Goal: Task Accomplishment & Management: Use online tool/utility

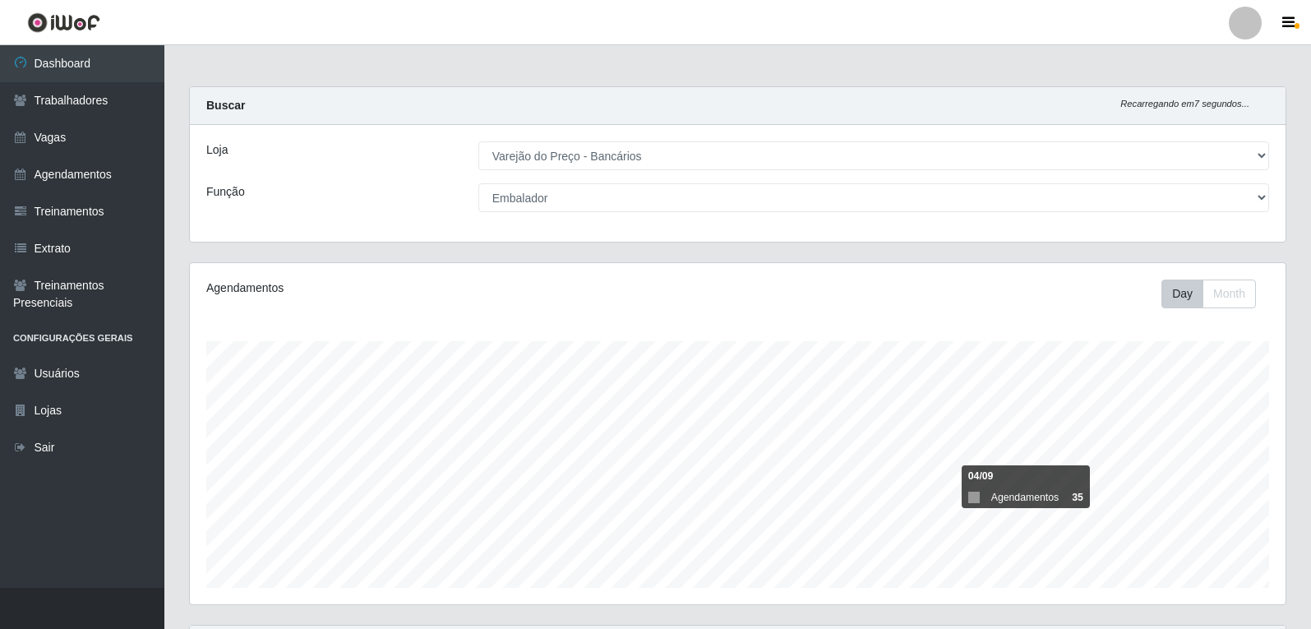
select select "157"
select select "1"
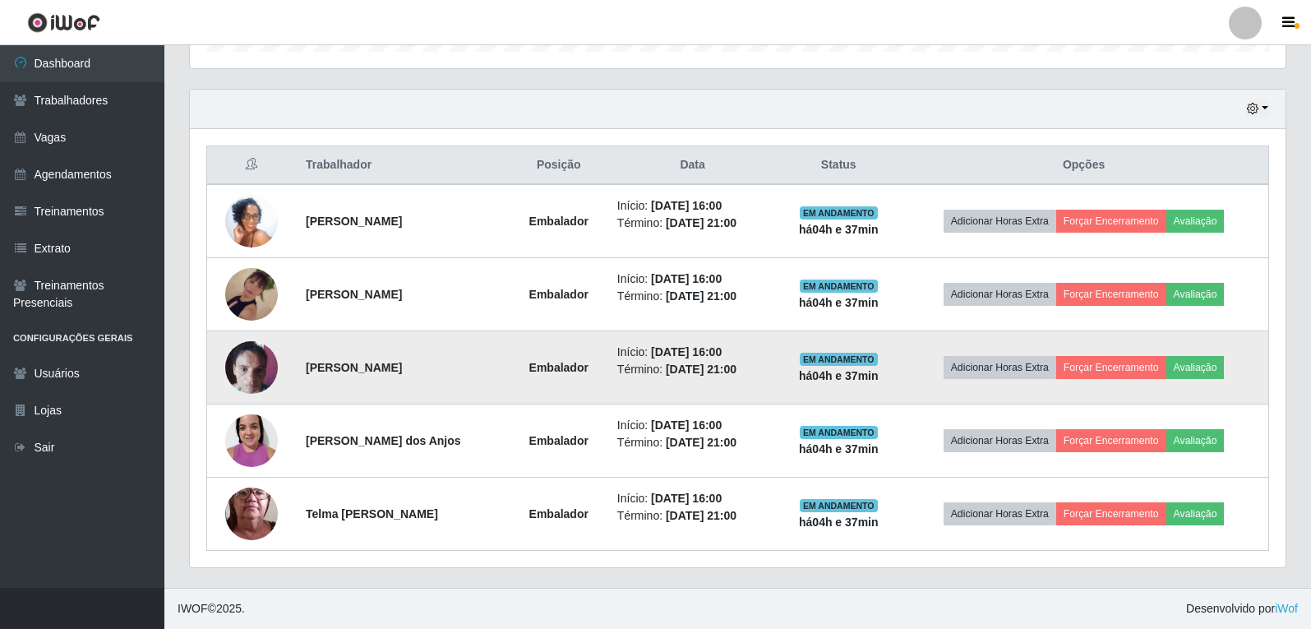
scroll to position [341, 1095]
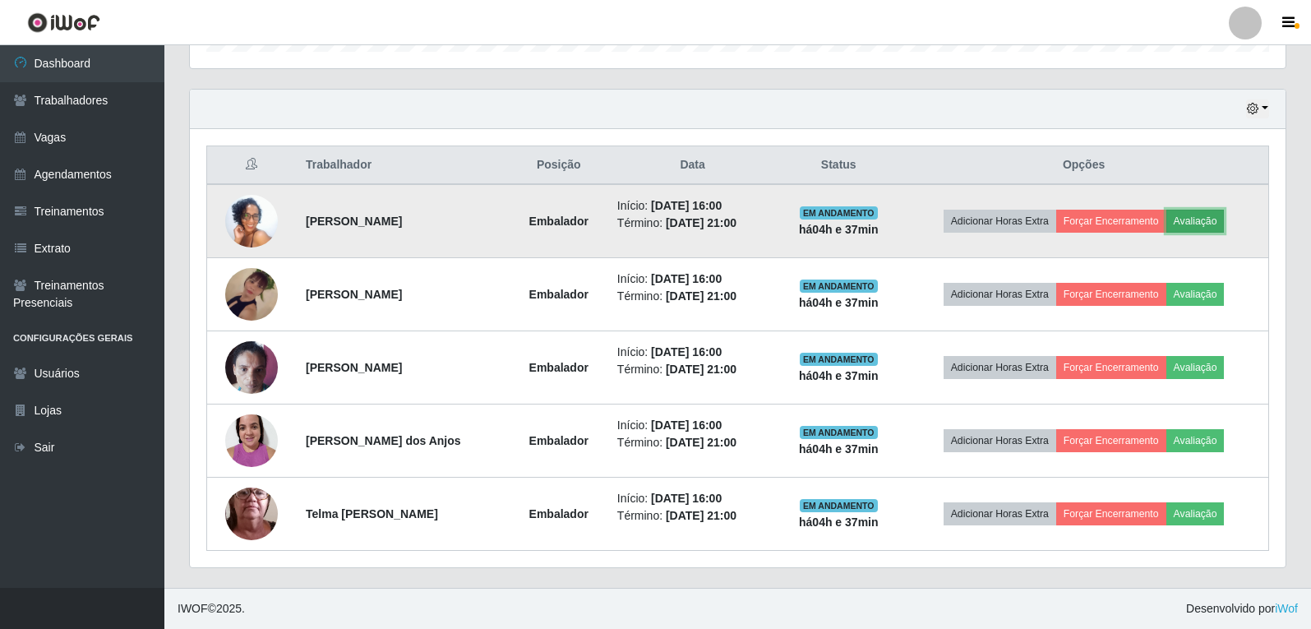
click at [1224, 220] on button "Avaliação" at bounding box center [1195, 221] width 58 height 23
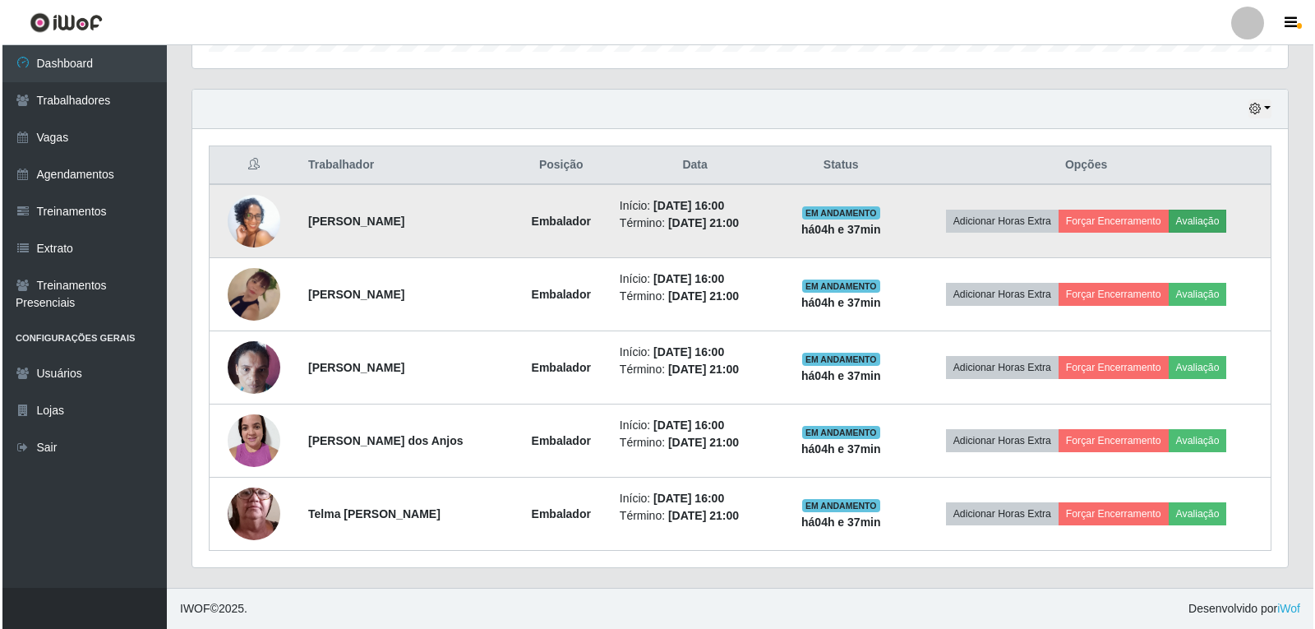
scroll to position [341, 1087]
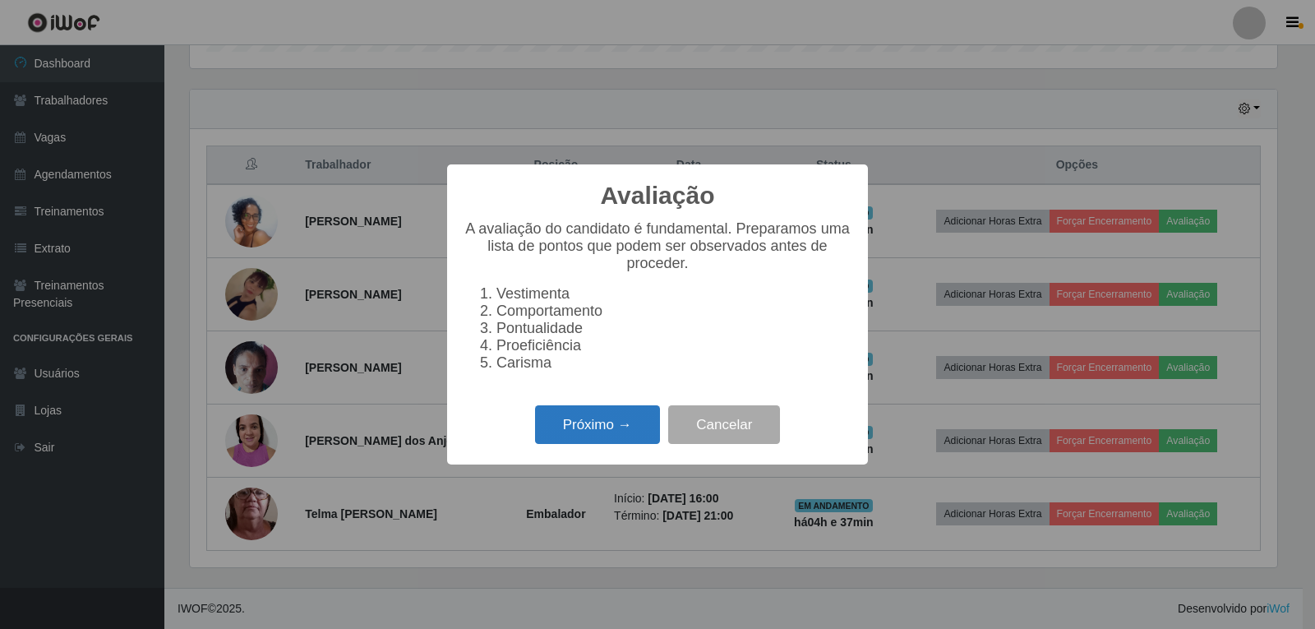
click at [607, 440] on button "Próximo →" at bounding box center [597, 424] width 125 height 39
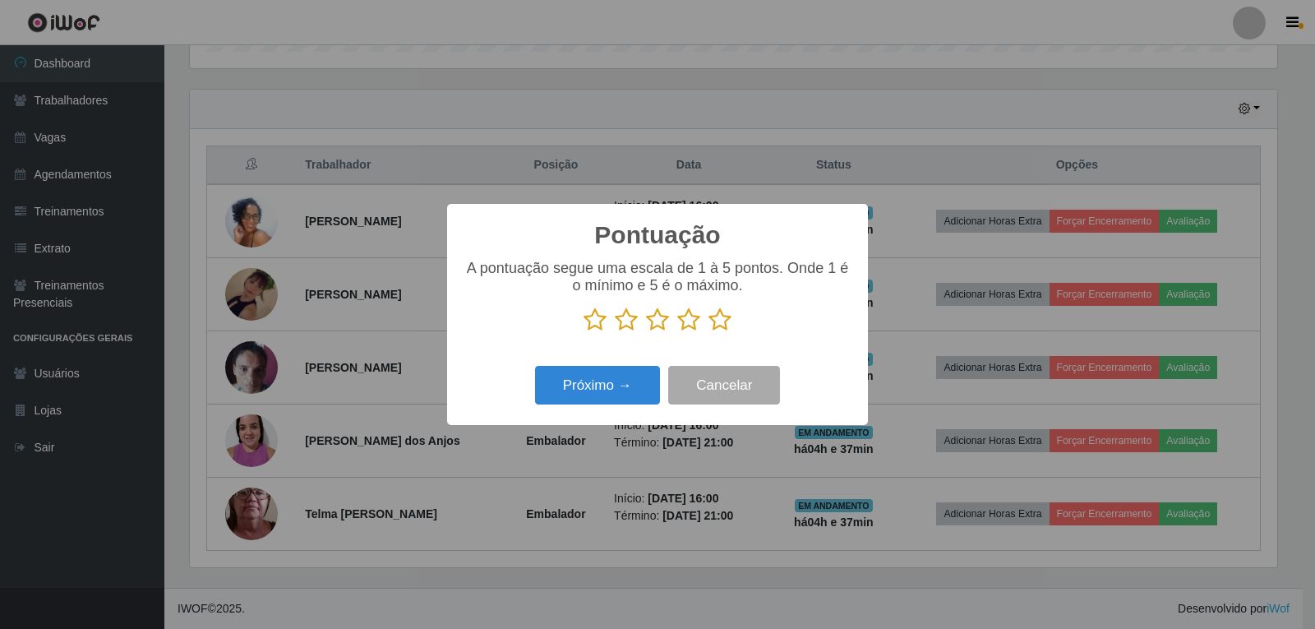
click at [720, 325] on icon at bounding box center [719, 319] width 23 height 25
click at [708, 332] on input "radio" at bounding box center [708, 332] width 0 height 0
click at [639, 376] on button "Próximo →" at bounding box center [597, 385] width 125 height 39
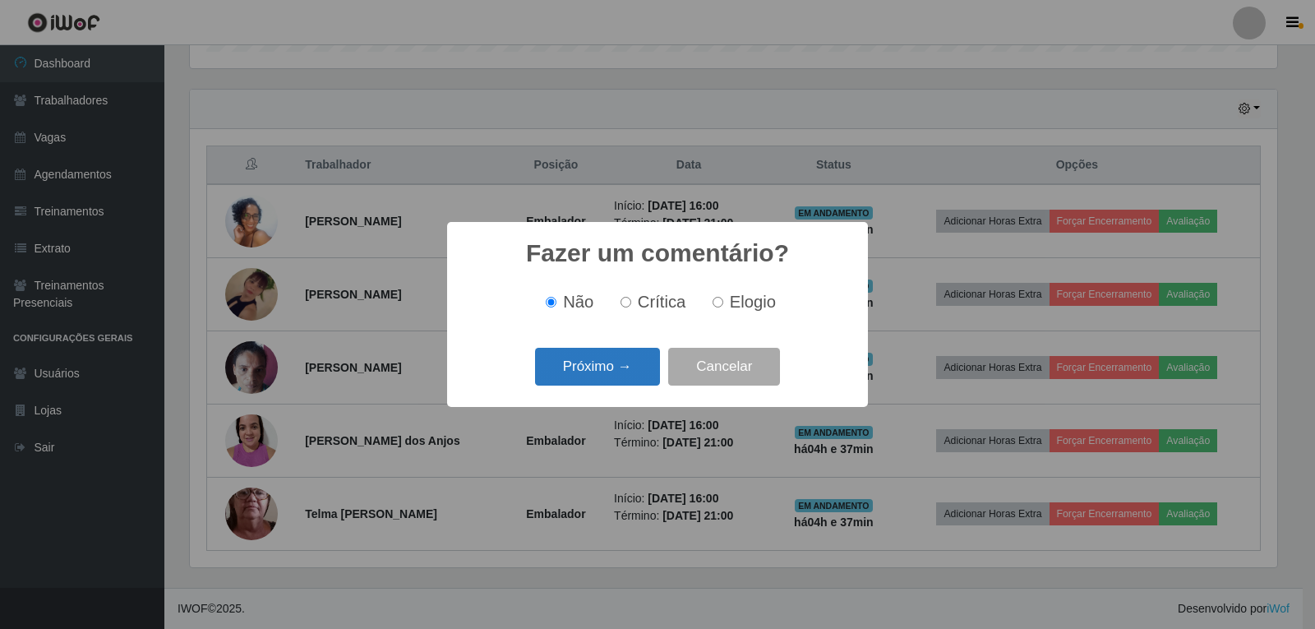
click at [617, 374] on button "Próximo →" at bounding box center [597, 367] width 125 height 39
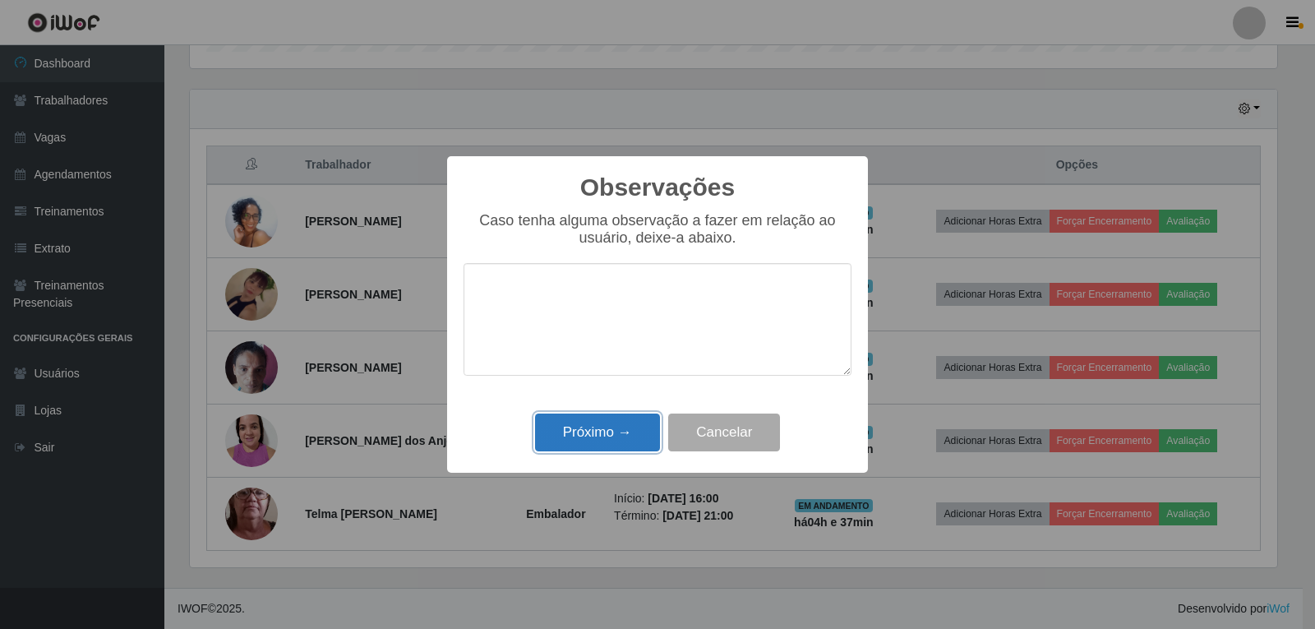
click at [641, 427] on button "Próximo →" at bounding box center [597, 432] width 125 height 39
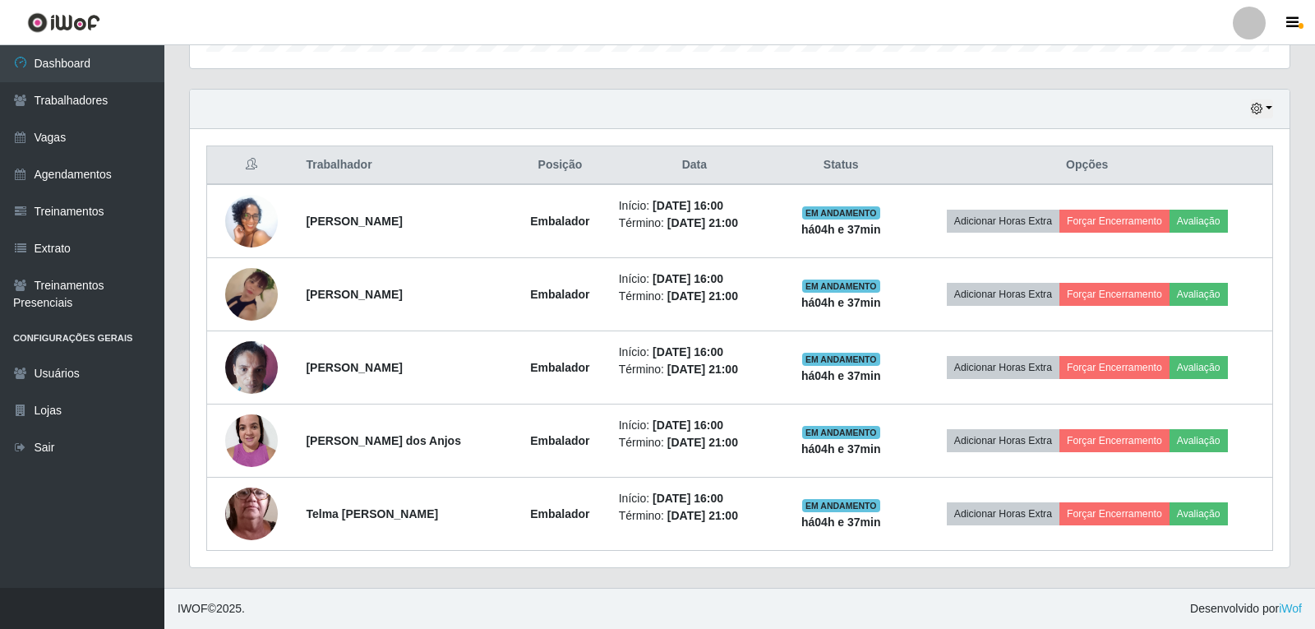
scroll to position [341, 1095]
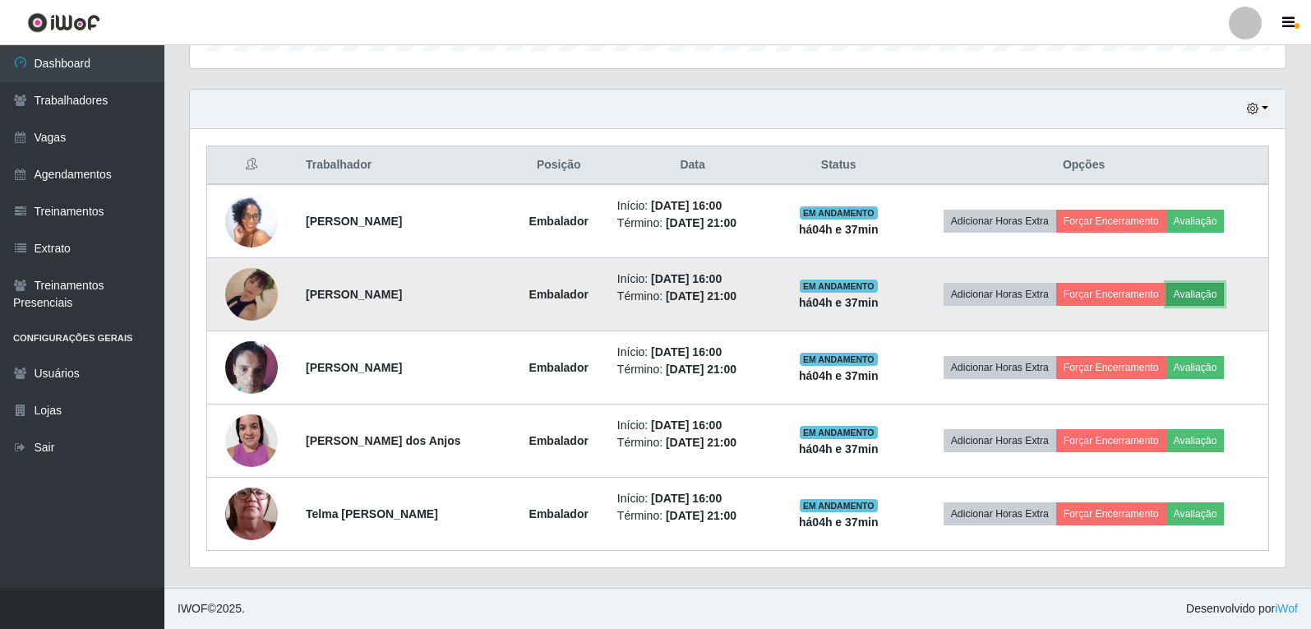
click at [1199, 297] on button "Avaliação" at bounding box center [1195, 294] width 58 height 23
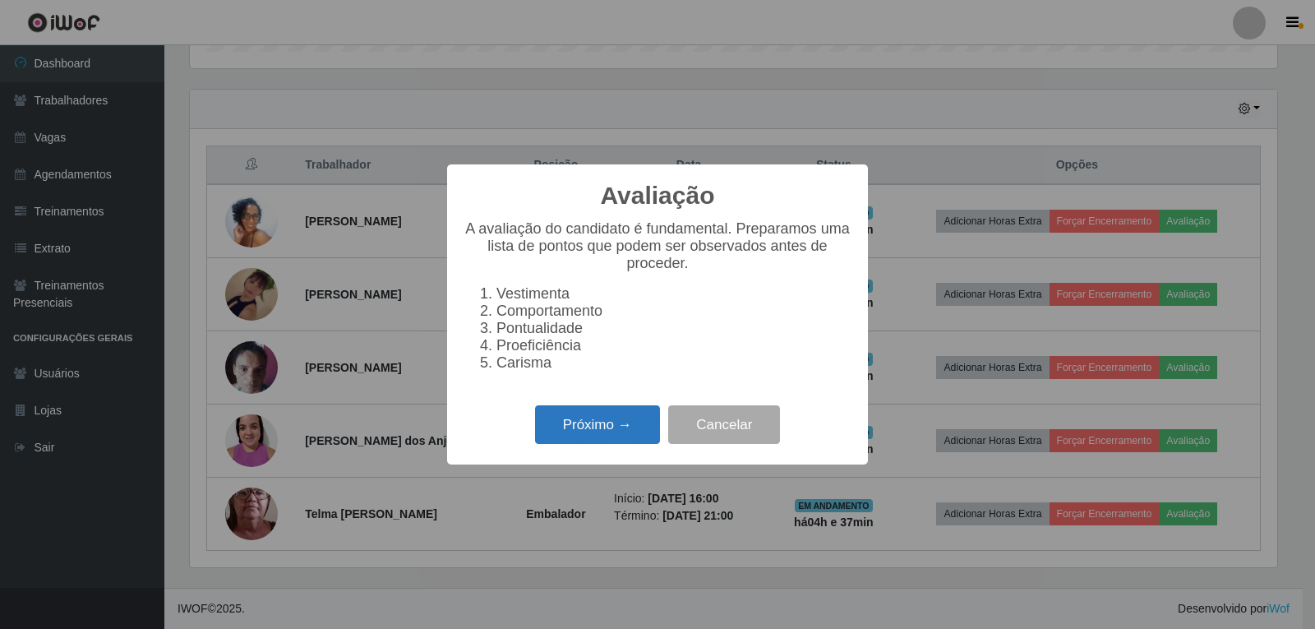
click at [639, 420] on button "Próximo →" at bounding box center [597, 424] width 125 height 39
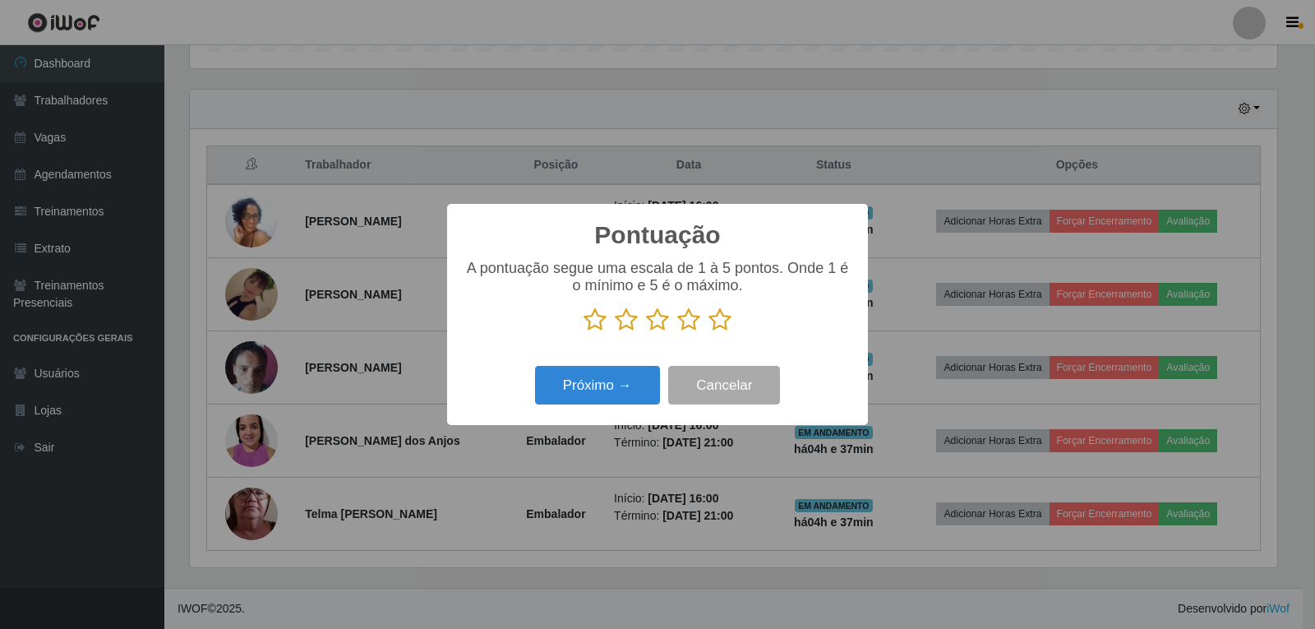
scroll to position [821449, 820703]
click at [721, 320] on icon at bounding box center [719, 319] width 23 height 25
click at [708, 332] on input "radio" at bounding box center [708, 332] width 0 height 0
click at [619, 386] on button "Próximo →" at bounding box center [597, 385] width 125 height 39
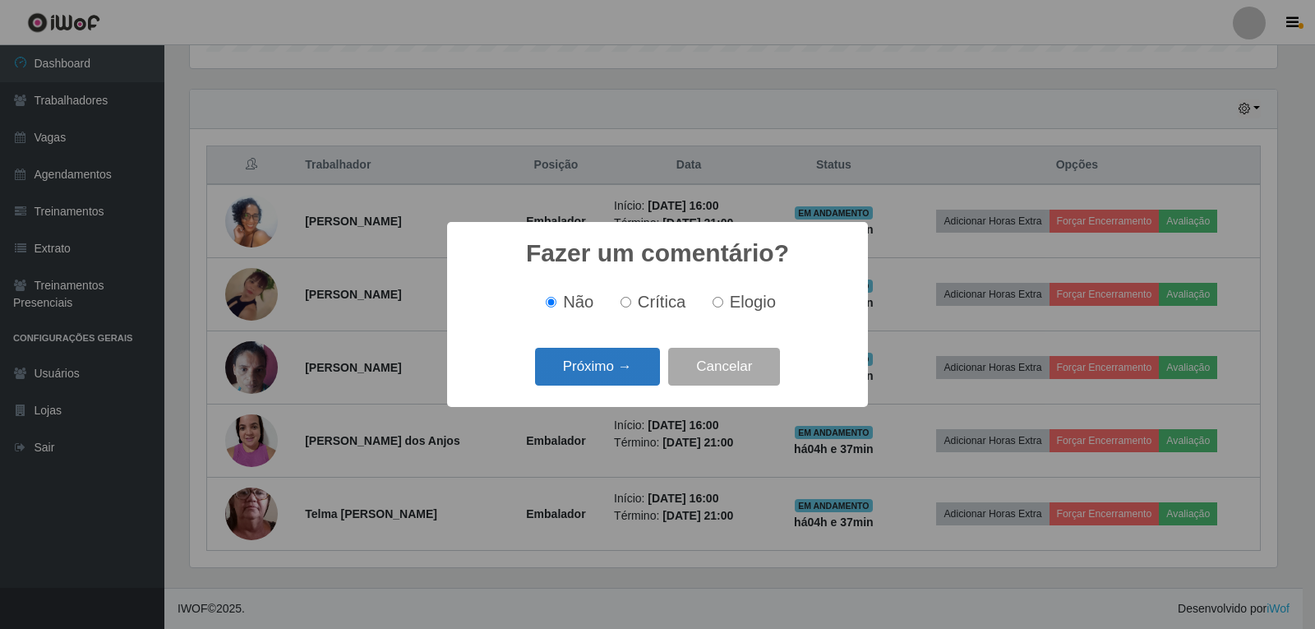
click at [604, 364] on button "Próximo →" at bounding box center [597, 367] width 125 height 39
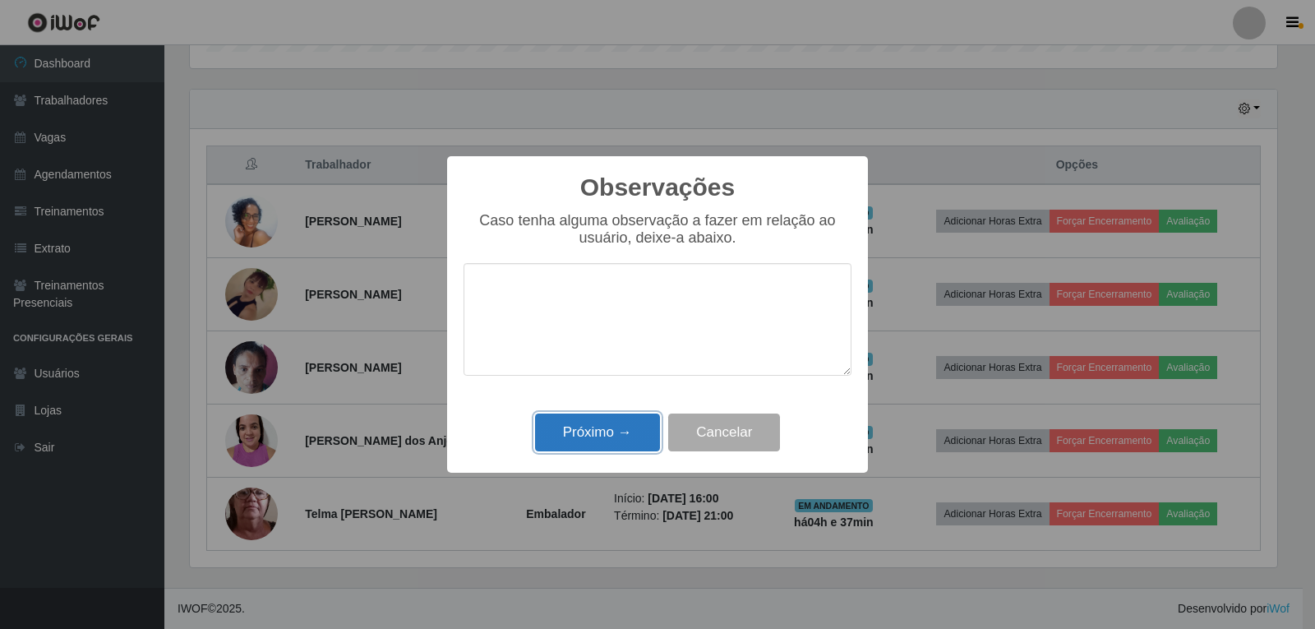
click at [631, 423] on button "Próximo →" at bounding box center [597, 432] width 125 height 39
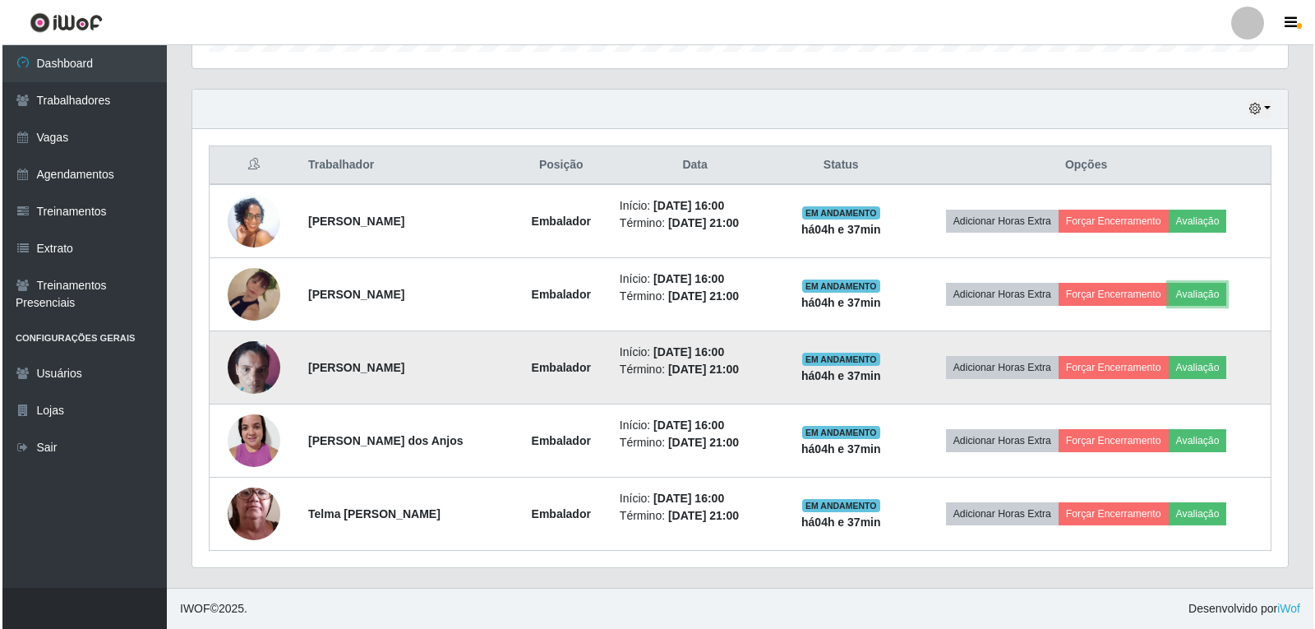
scroll to position [341, 1095]
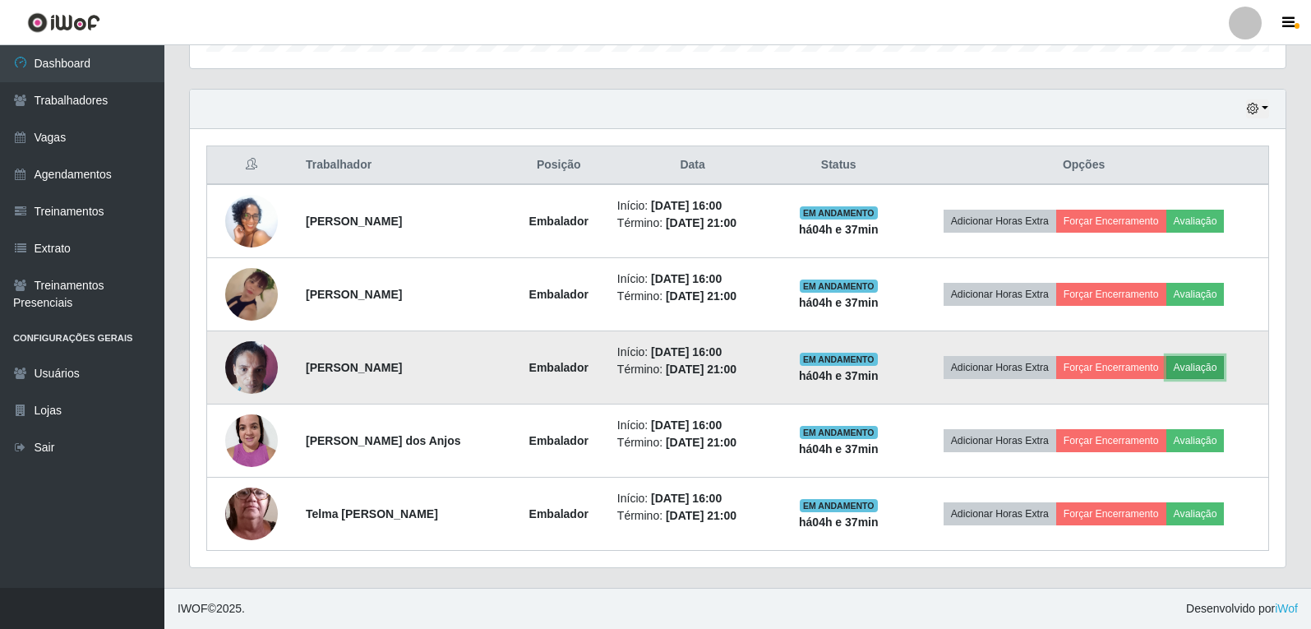
click at [1210, 367] on button "Avaliação" at bounding box center [1195, 367] width 58 height 23
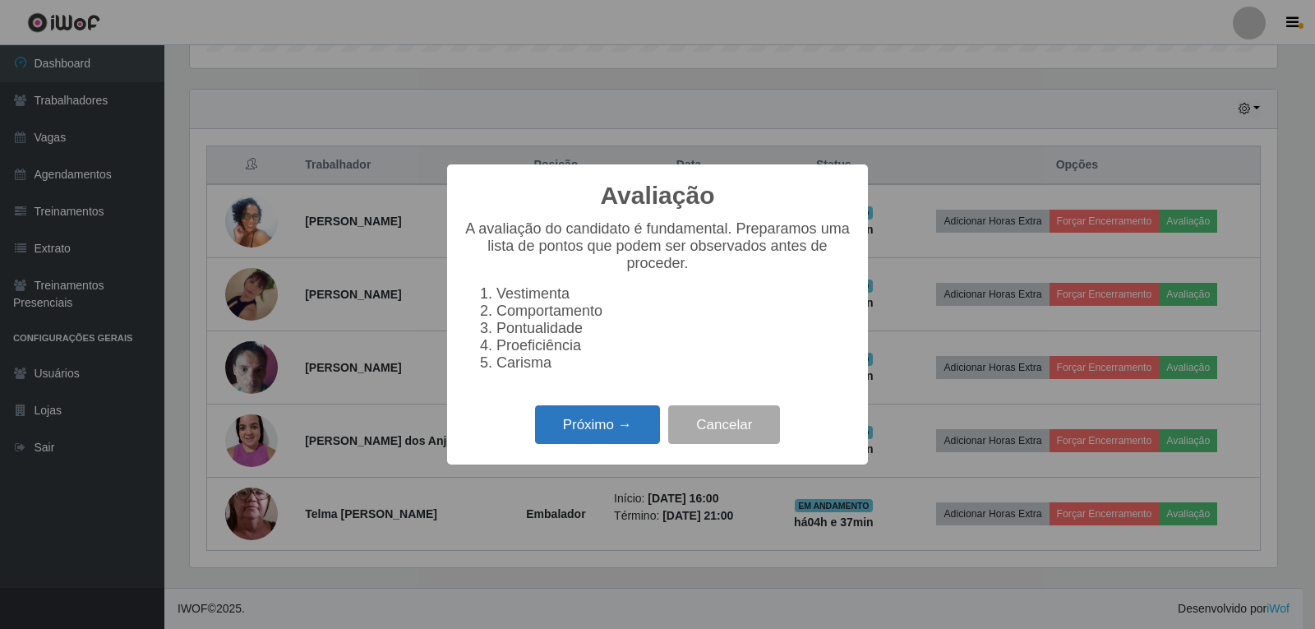
click at [606, 422] on button "Próximo →" at bounding box center [597, 424] width 125 height 39
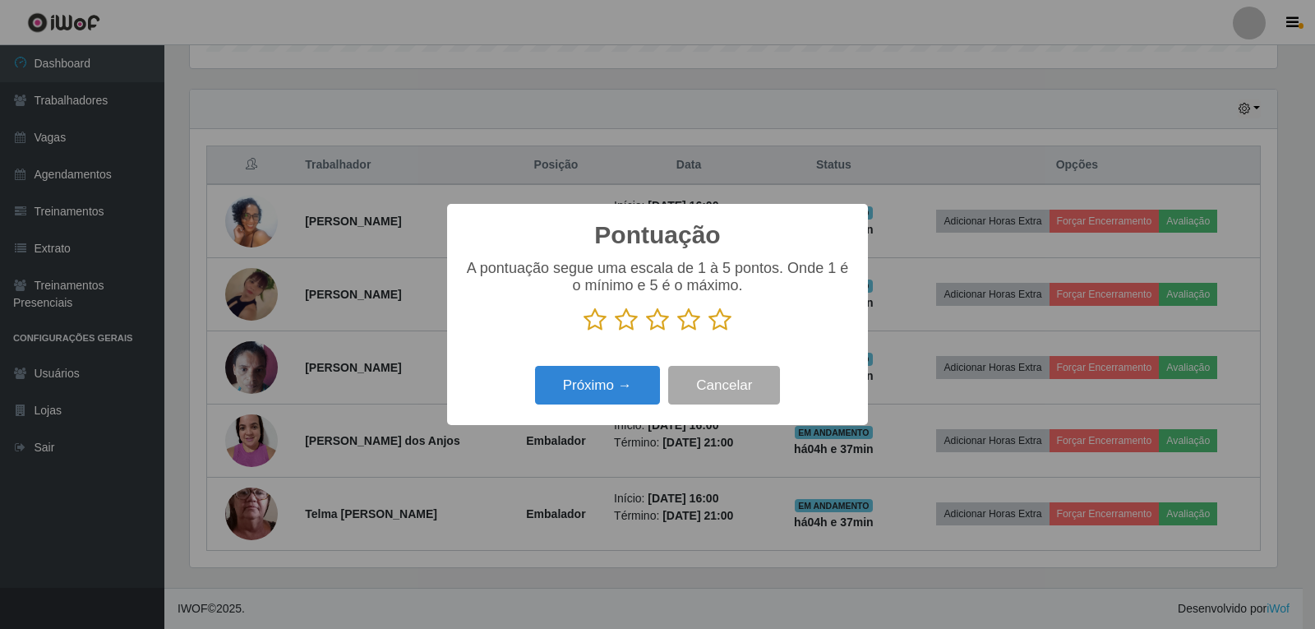
click at [717, 318] on icon at bounding box center [719, 319] width 23 height 25
click at [708, 332] on input "radio" at bounding box center [708, 332] width 0 height 0
click at [629, 385] on button "Próximo →" at bounding box center [597, 385] width 125 height 39
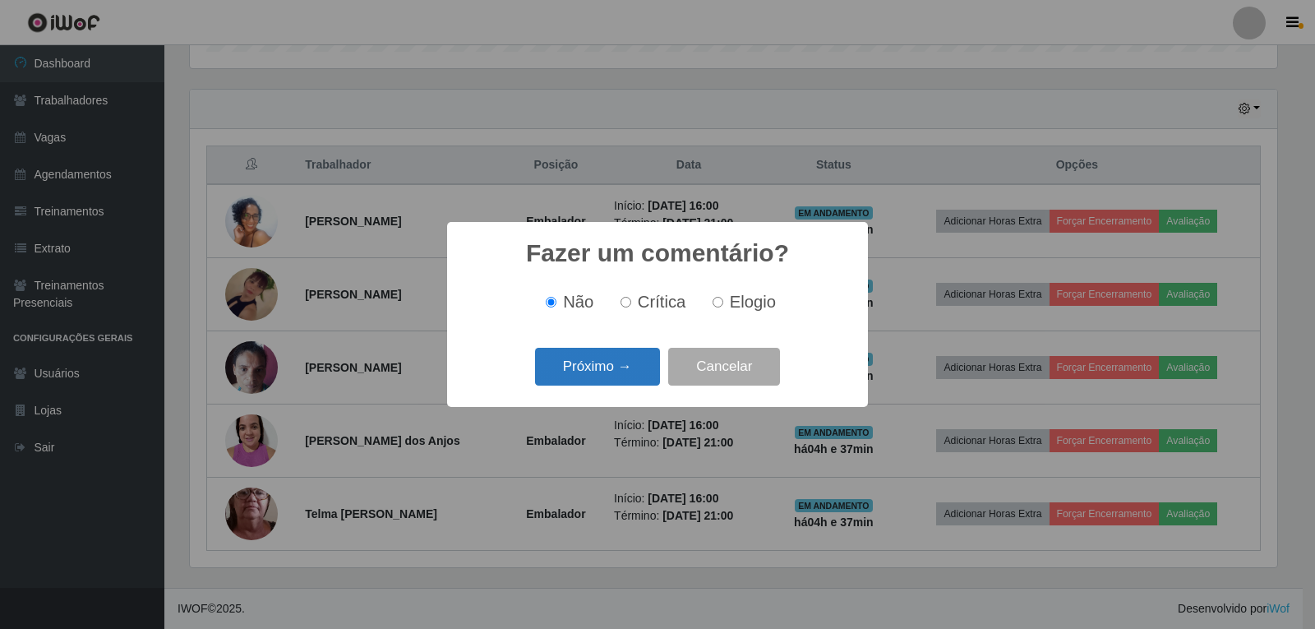
click at [634, 365] on button "Próximo →" at bounding box center [597, 367] width 125 height 39
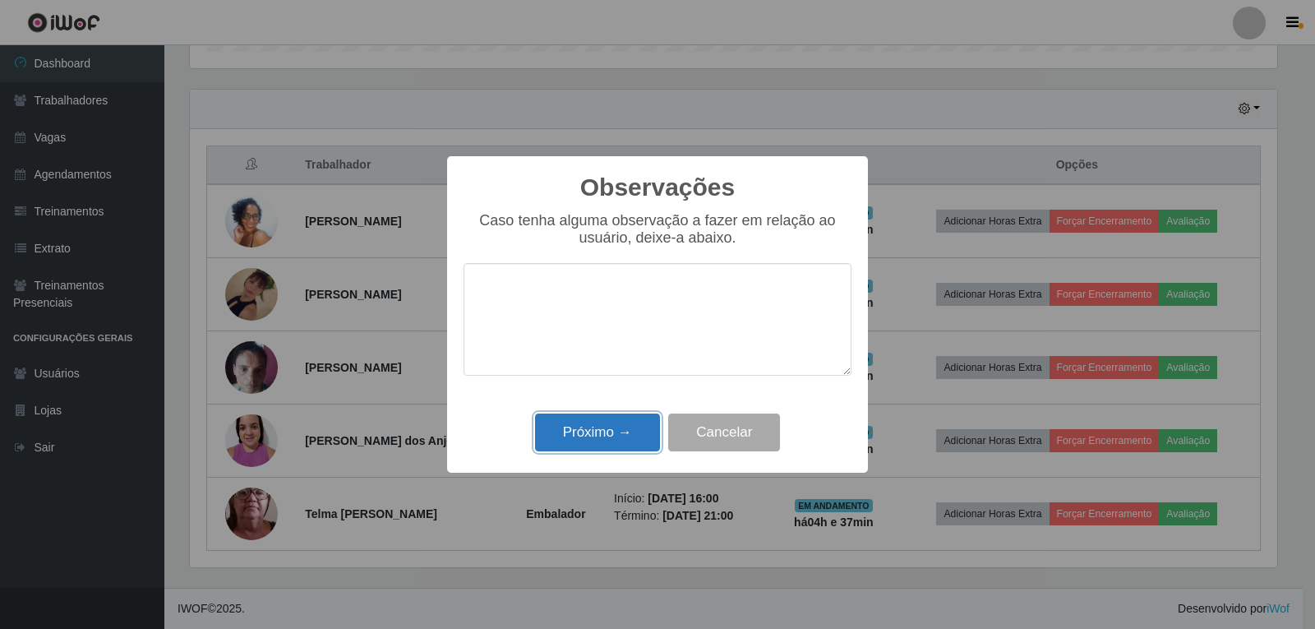
click at [632, 427] on button "Próximo →" at bounding box center [597, 432] width 125 height 39
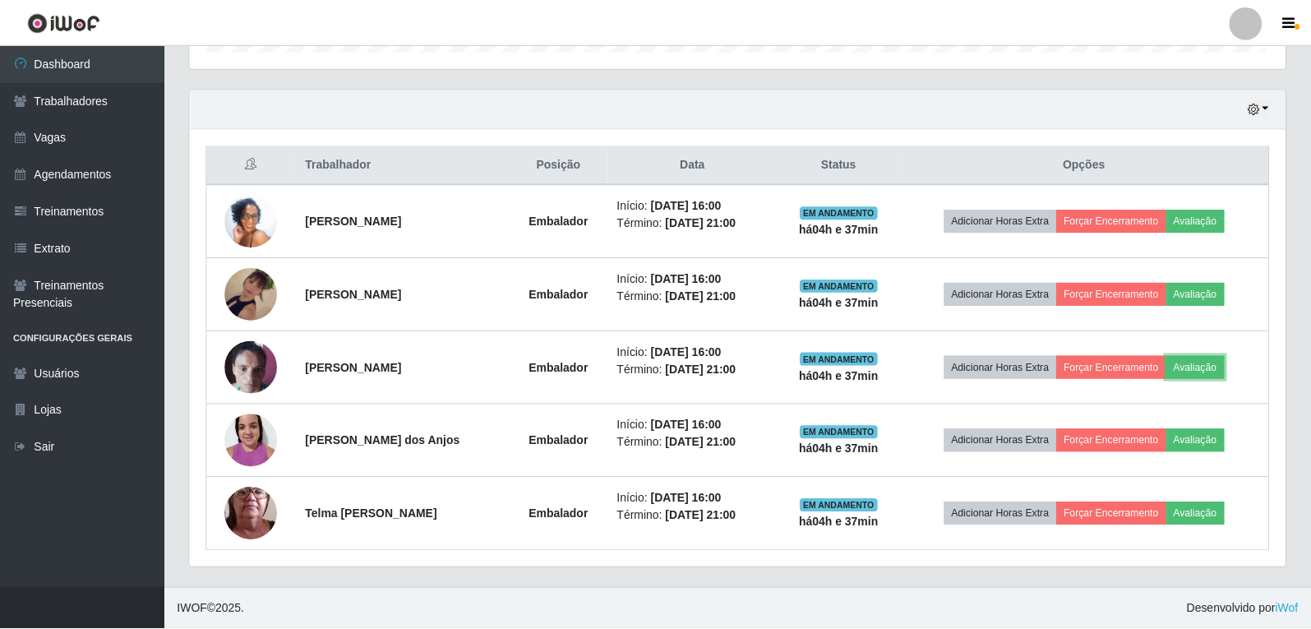
scroll to position [341, 1095]
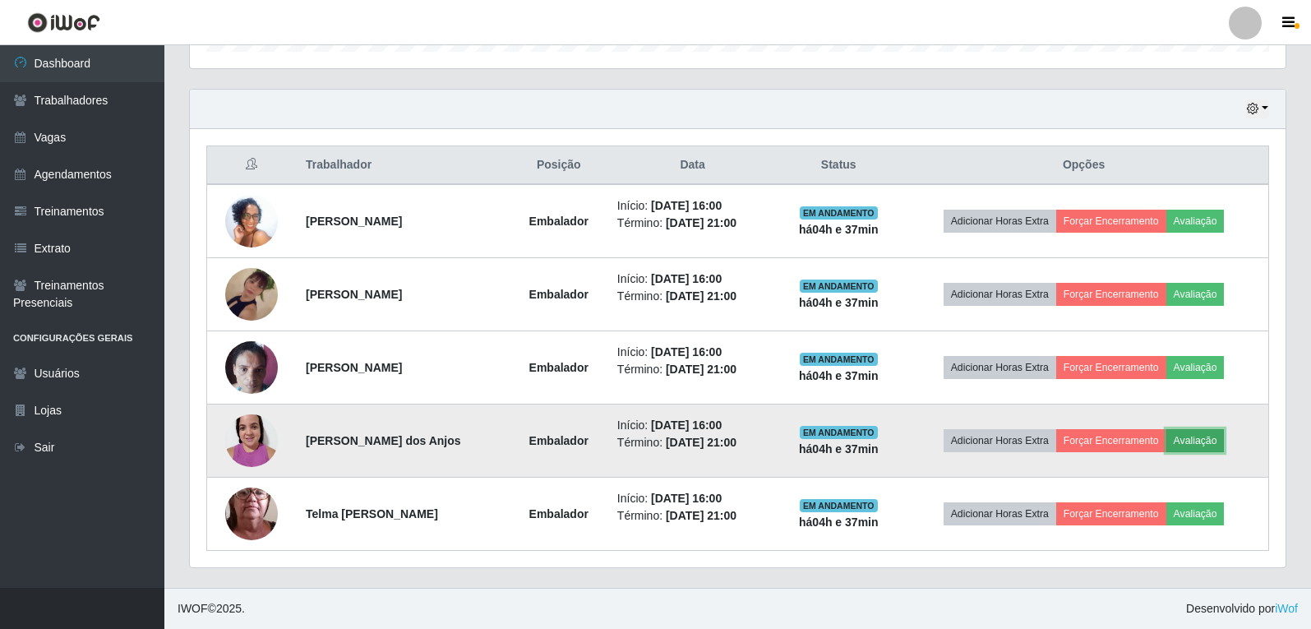
click at [1203, 442] on button "Avaliação" at bounding box center [1195, 440] width 58 height 23
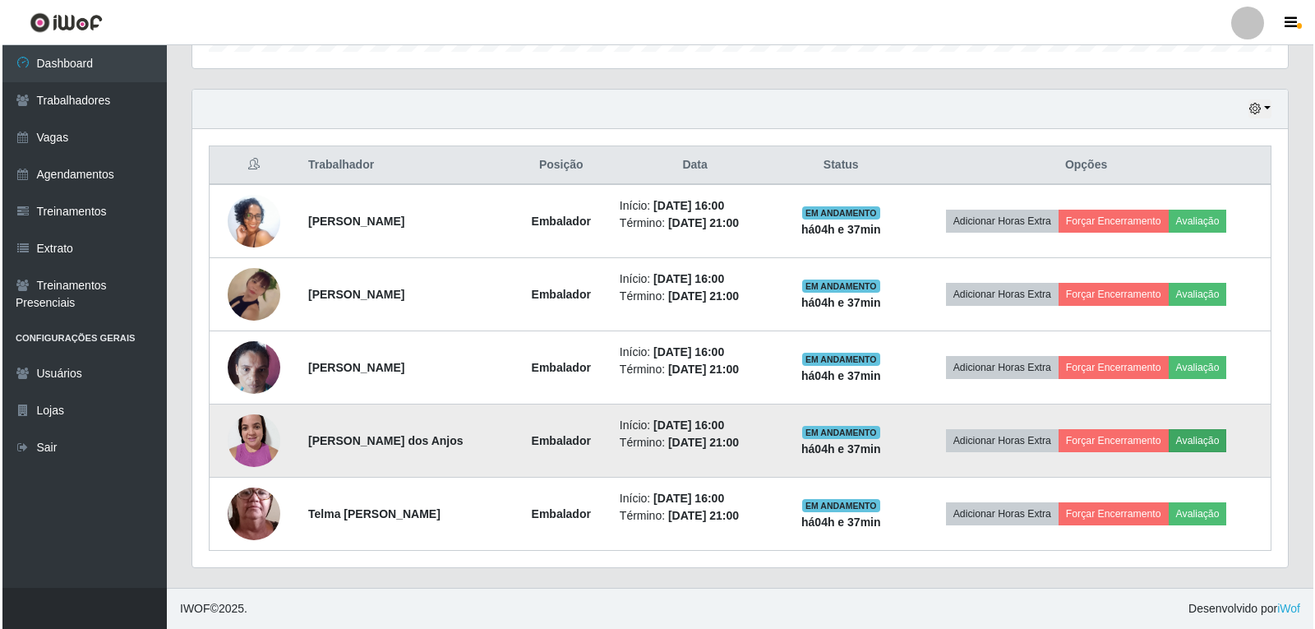
scroll to position [341, 1087]
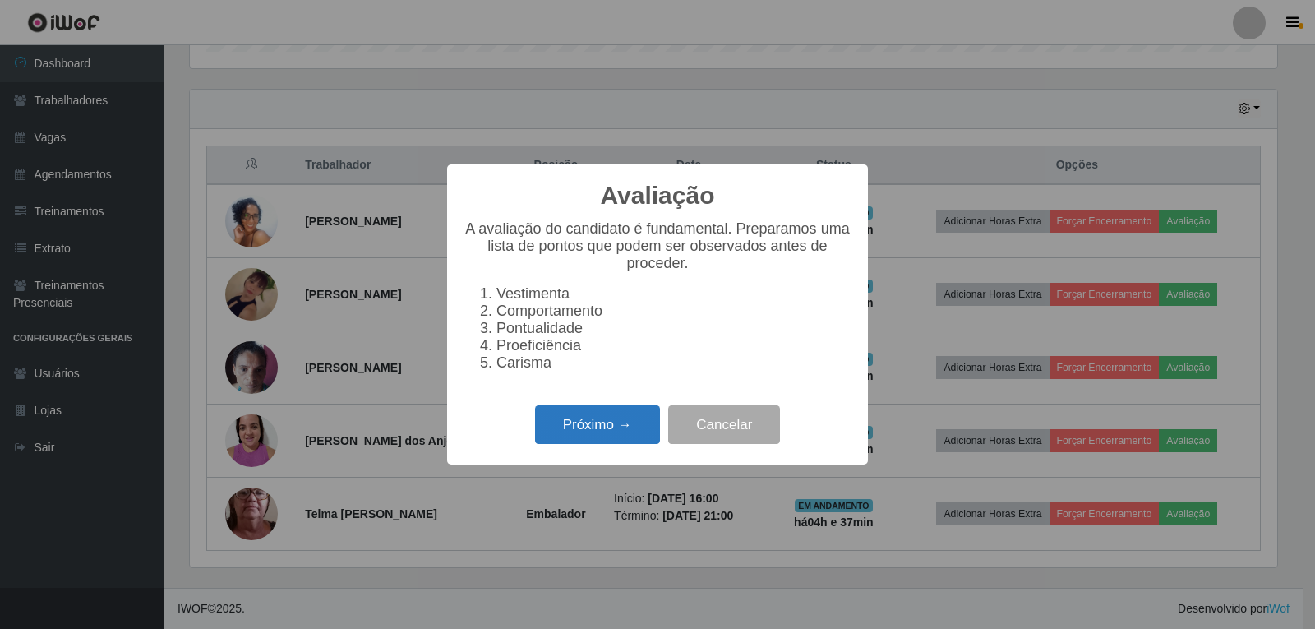
click at [642, 427] on button "Próximo →" at bounding box center [597, 424] width 125 height 39
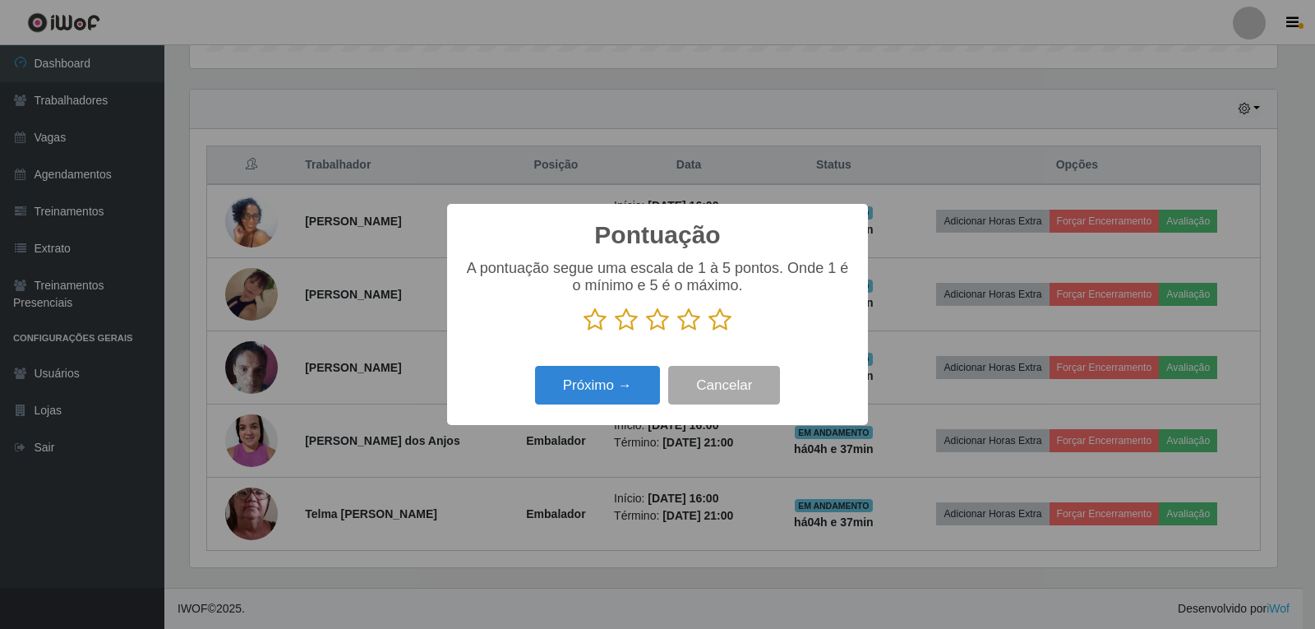
scroll to position [821449, 820703]
click at [728, 325] on icon at bounding box center [719, 319] width 23 height 25
click at [708, 332] on input "radio" at bounding box center [708, 332] width 0 height 0
click at [626, 390] on button "Próximo →" at bounding box center [597, 385] width 125 height 39
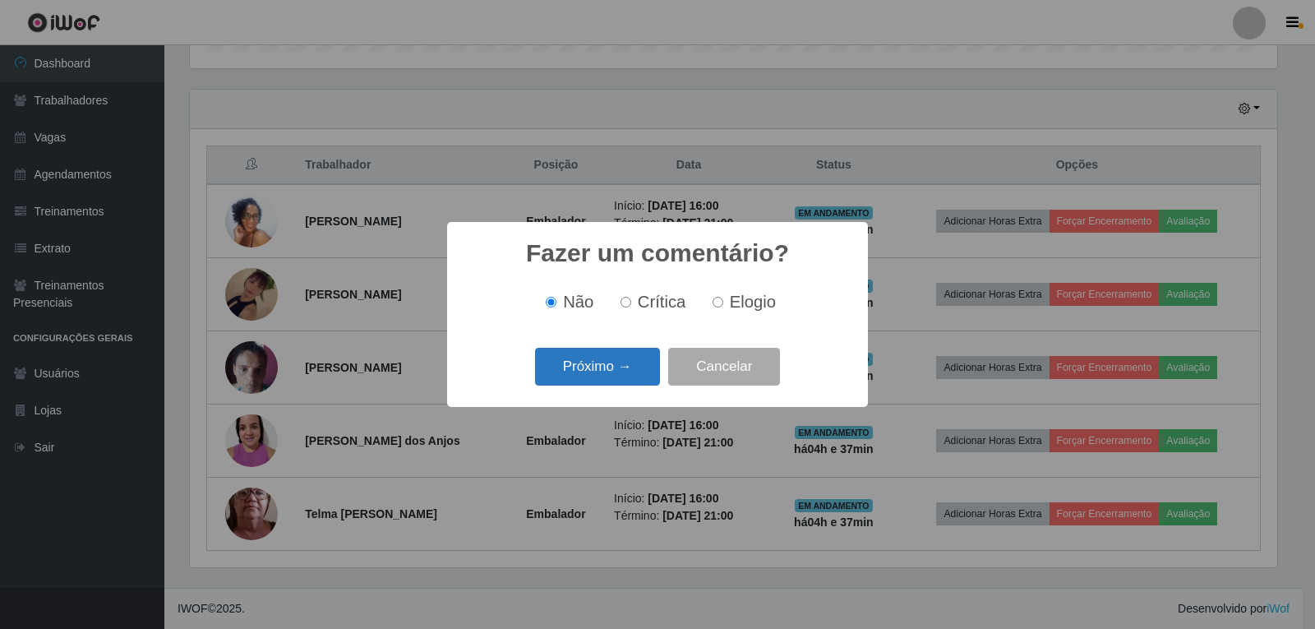
click at [632, 364] on button "Próximo →" at bounding box center [597, 367] width 125 height 39
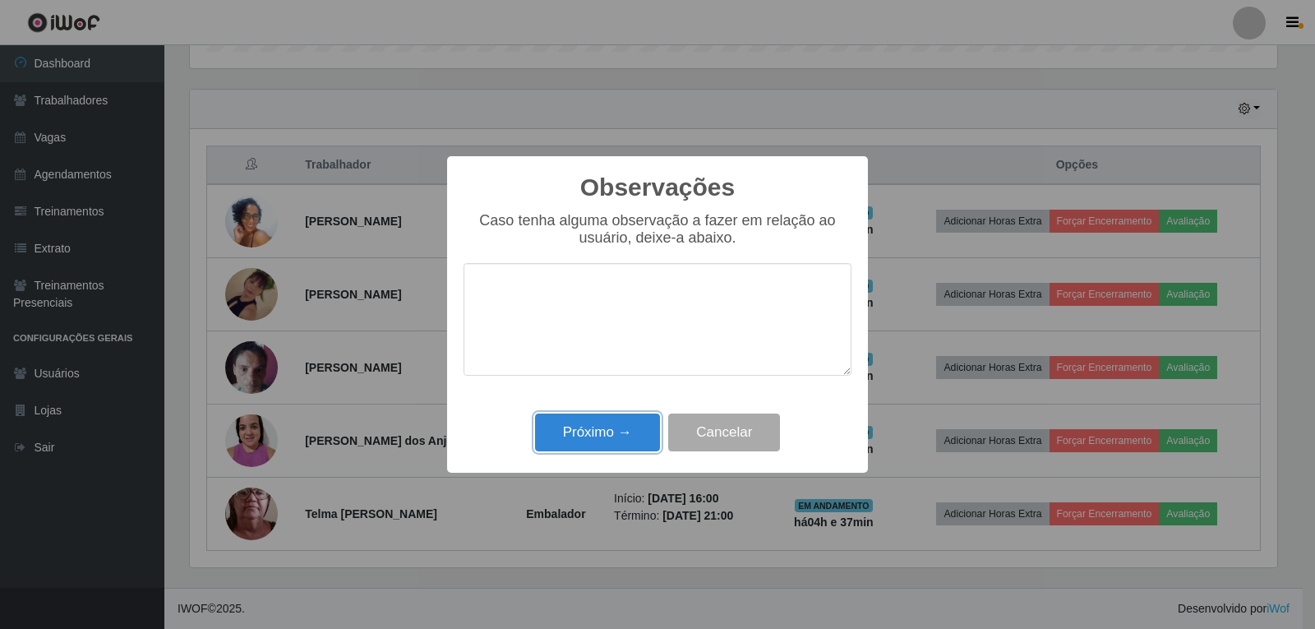
drag, startPoint x: 633, startPoint y: 422, endPoint x: 664, endPoint y: 416, distance: 31.8
click at [634, 422] on button "Próximo →" at bounding box center [597, 432] width 125 height 39
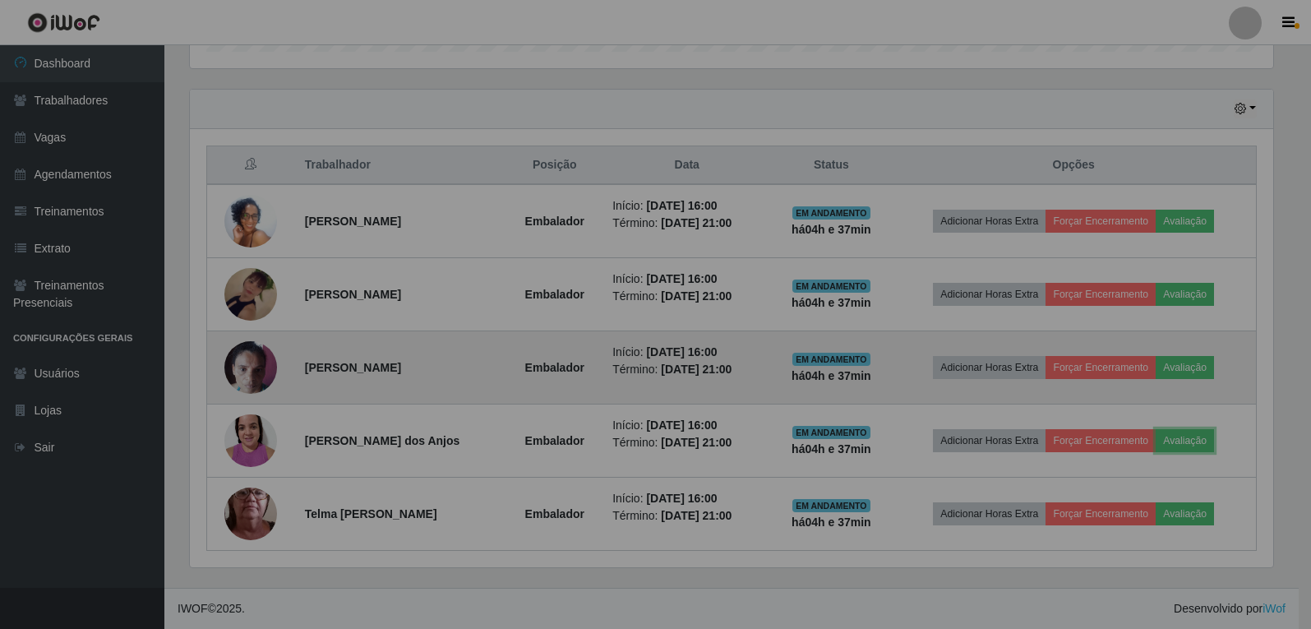
scroll to position [341, 1095]
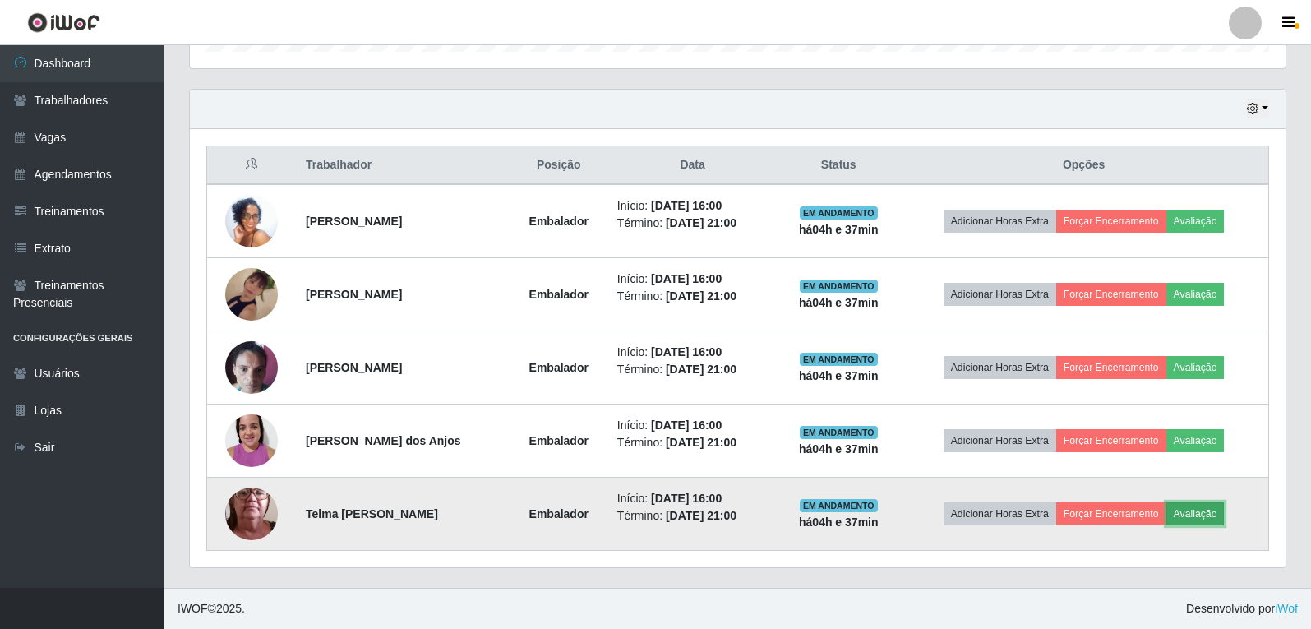
click at [1224, 516] on button "Avaliação" at bounding box center [1195, 513] width 58 height 23
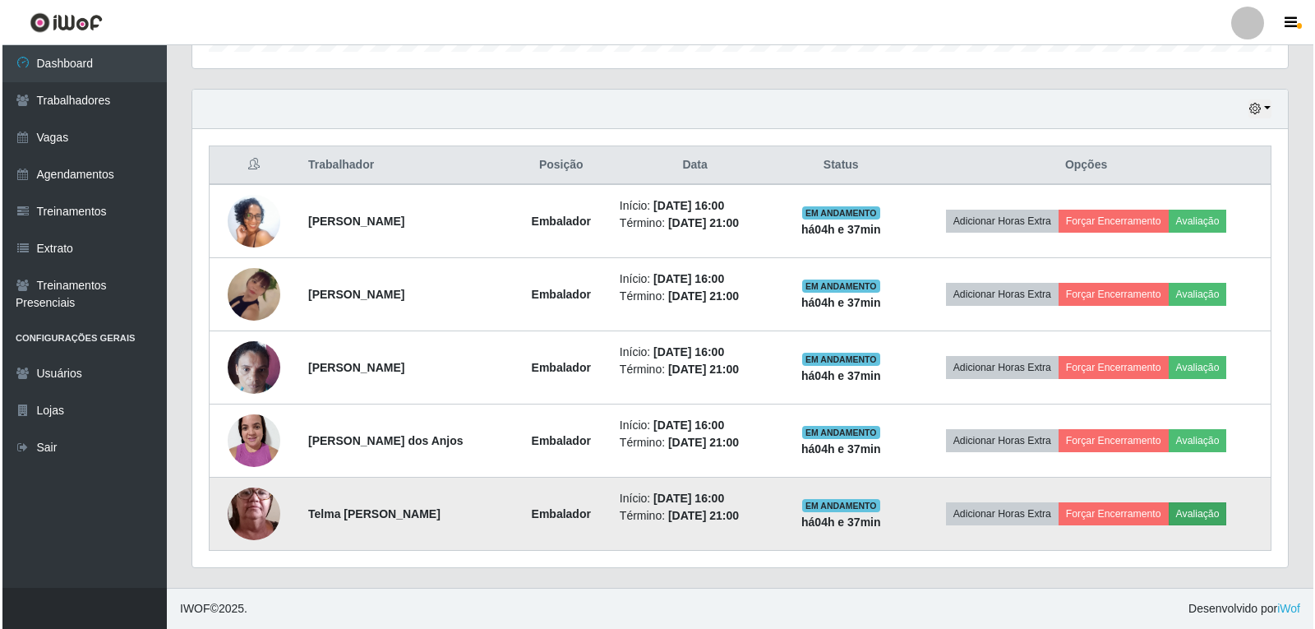
scroll to position [341, 1087]
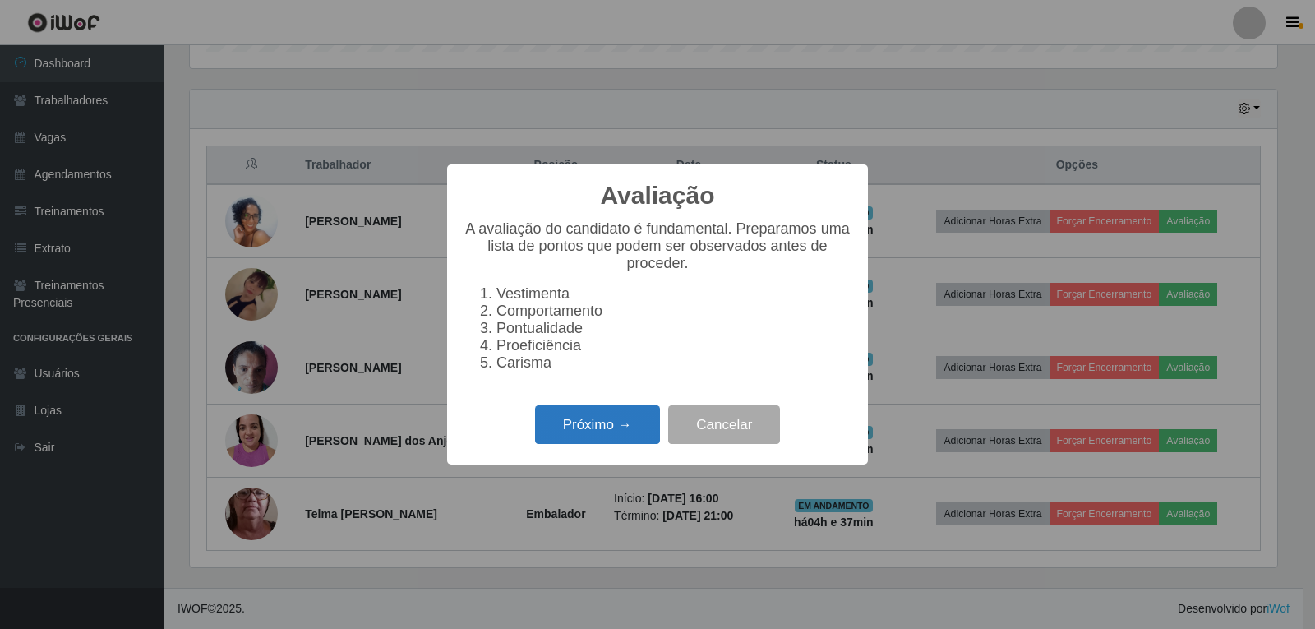
click at [648, 430] on button "Próximo →" at bounding box center [597, 424] width 125 height 39
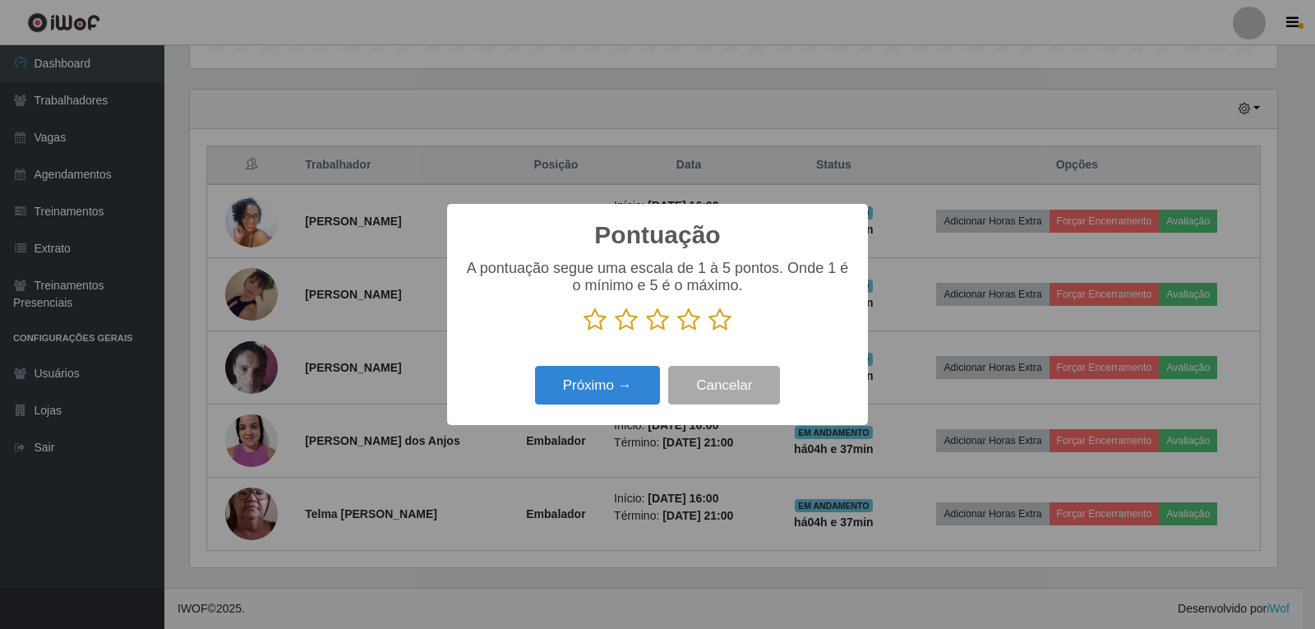
click at [726, 329] on icon at bounding box center [719, 319] width 23 height 25
click at [708, 332] on input "radio" at bounding box center [708, 332] width 0 height 0
click at [635, 389] on button "Próximo →" at bounding box center [597, 385] width 125 height 39
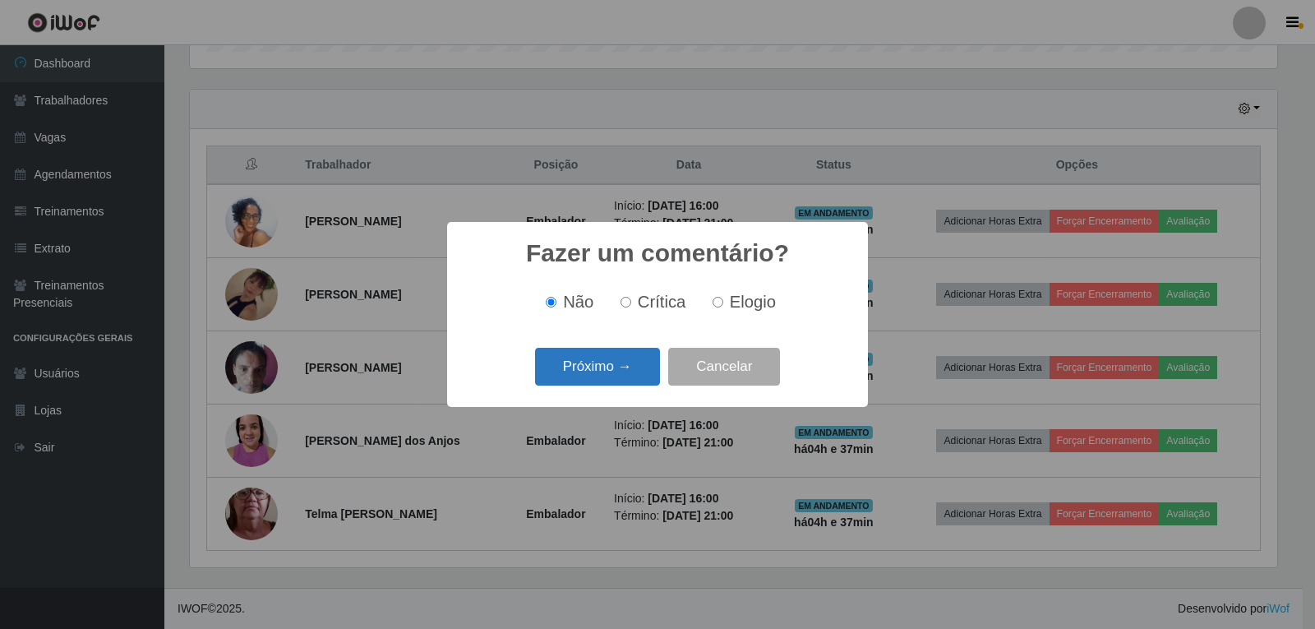
click at [563, 368] on button "Próximo →" at bounding box center [597, 367] width 125 height 39
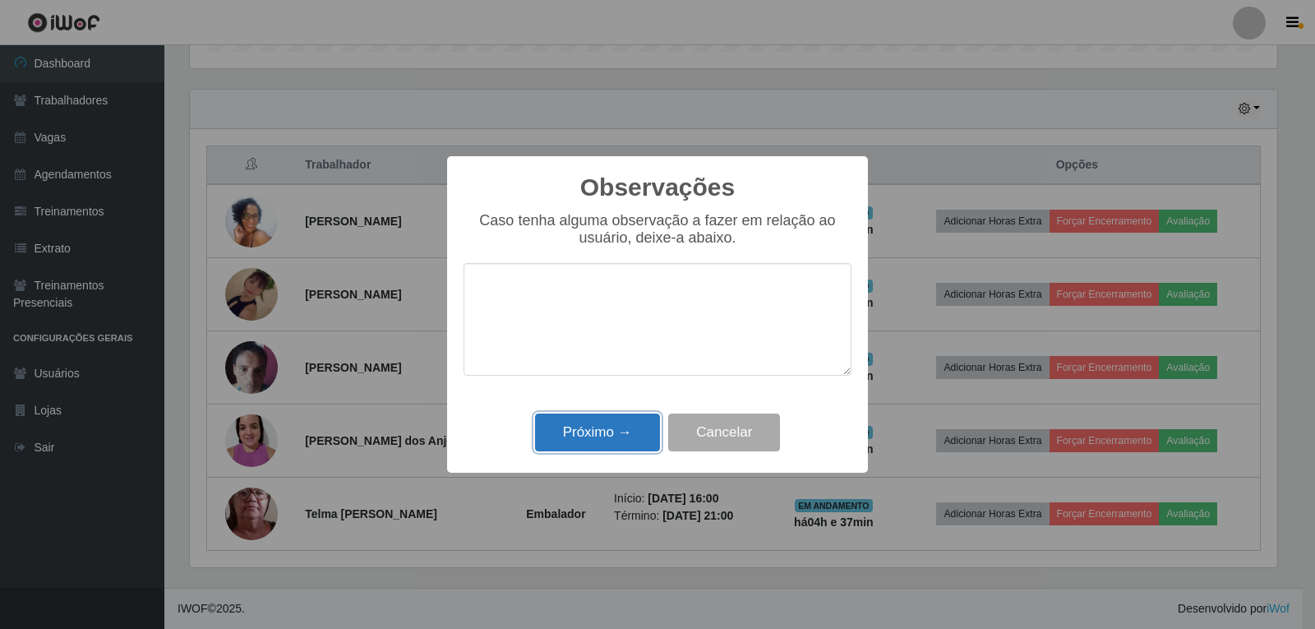
click at [600, 419] on button "Próximo →" at bounding box center [597, 432] width 125 height 39
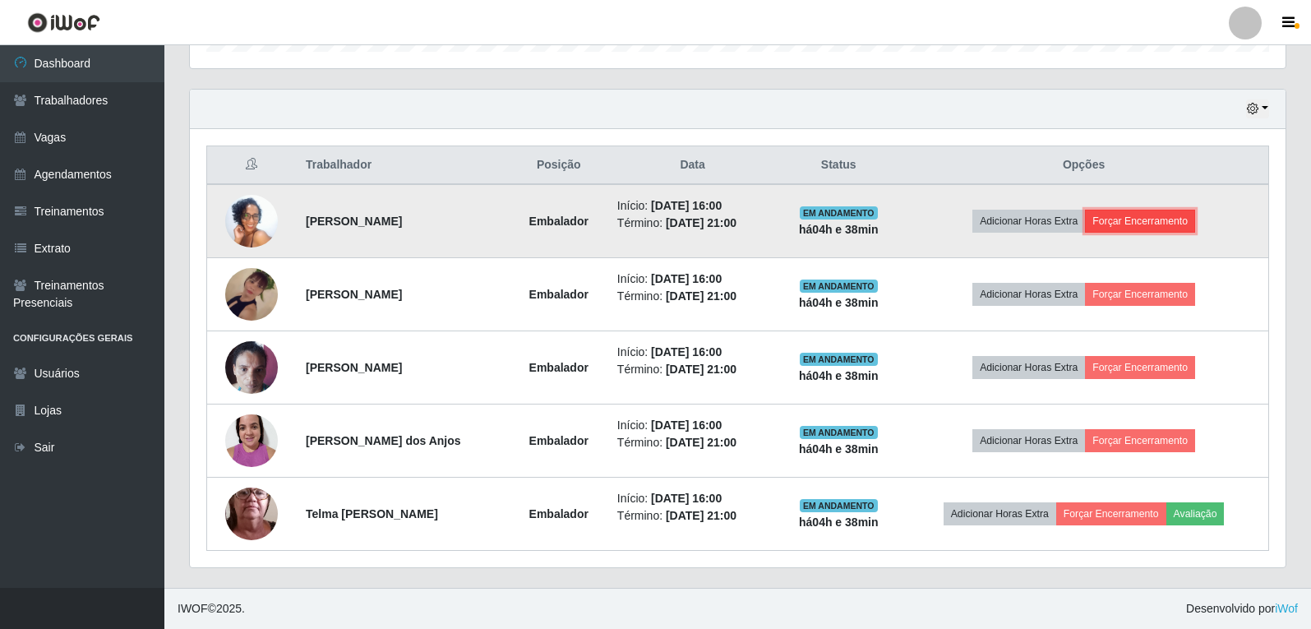
click at [1171, 219] on button "Forçar Encerramento" at bounding box center [1140, 221] width 110 height 23
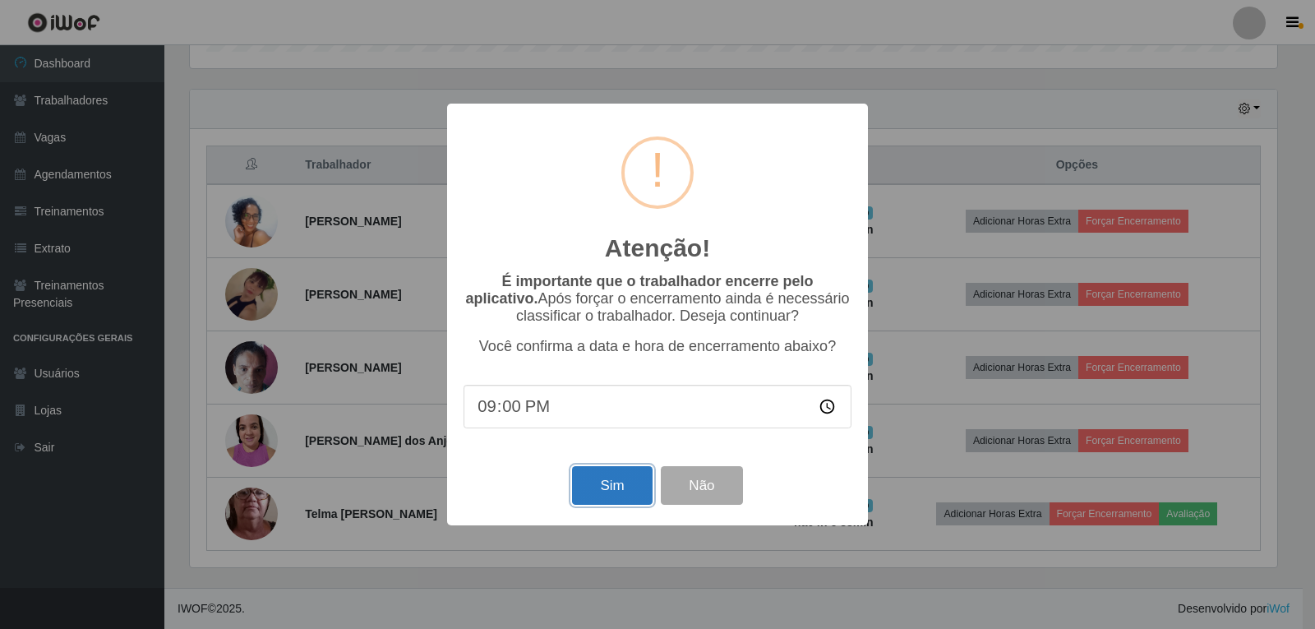
click at [615, 478] on button "Sim" at bounding box center [612, 485] width 80 height 39
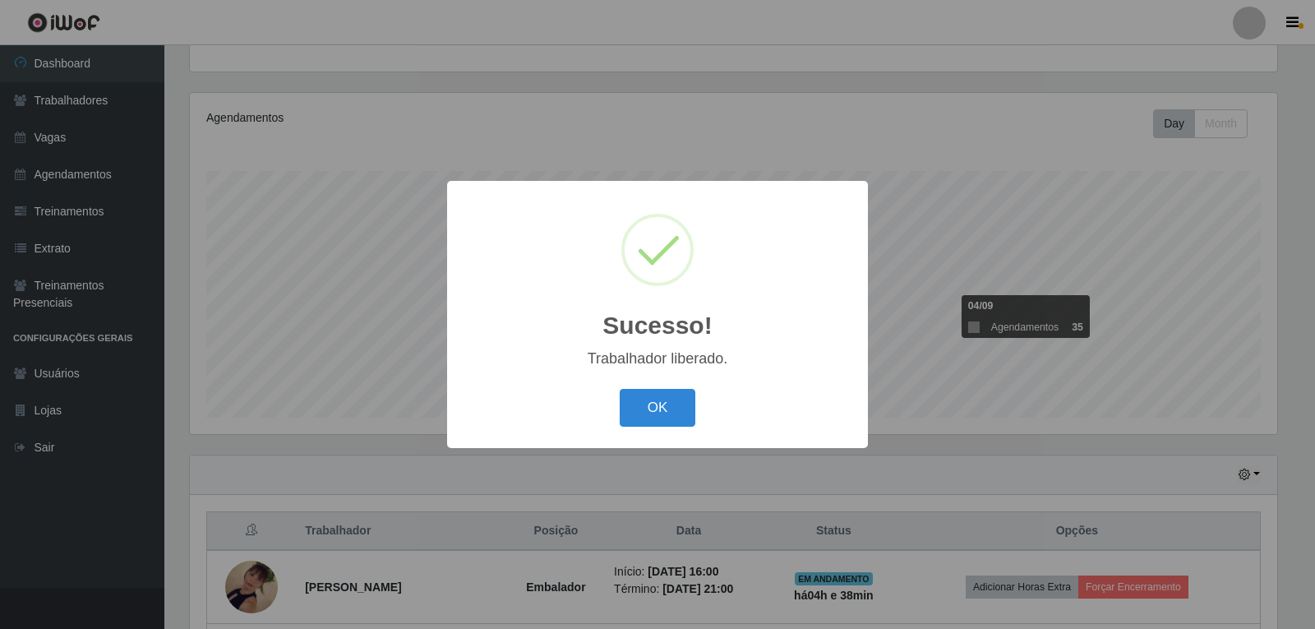
click at [620, 389] on button "OK" at bounding box center [658, 408] width 76 height 39
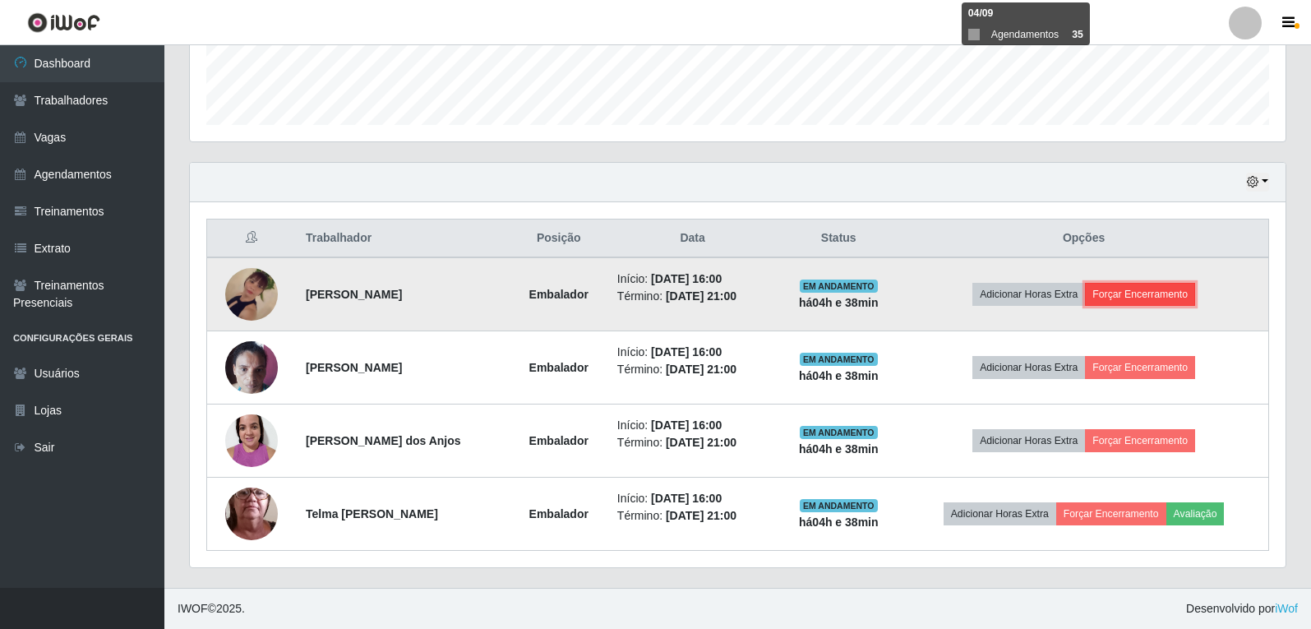
click at [1166, 290] on button "Forçar Encerramento" at bounding box center [1140, 294] width 110 height 23
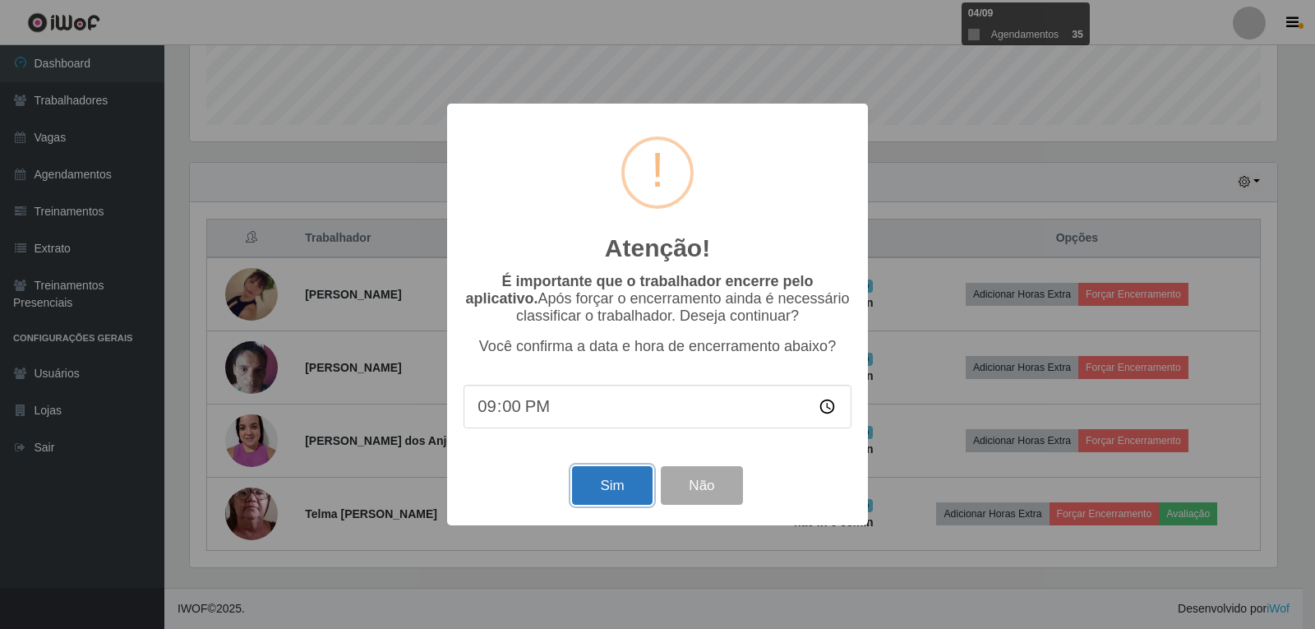
click at [610, 481] on button "Sim" at bounding box center [612, 485] width 80 height 39
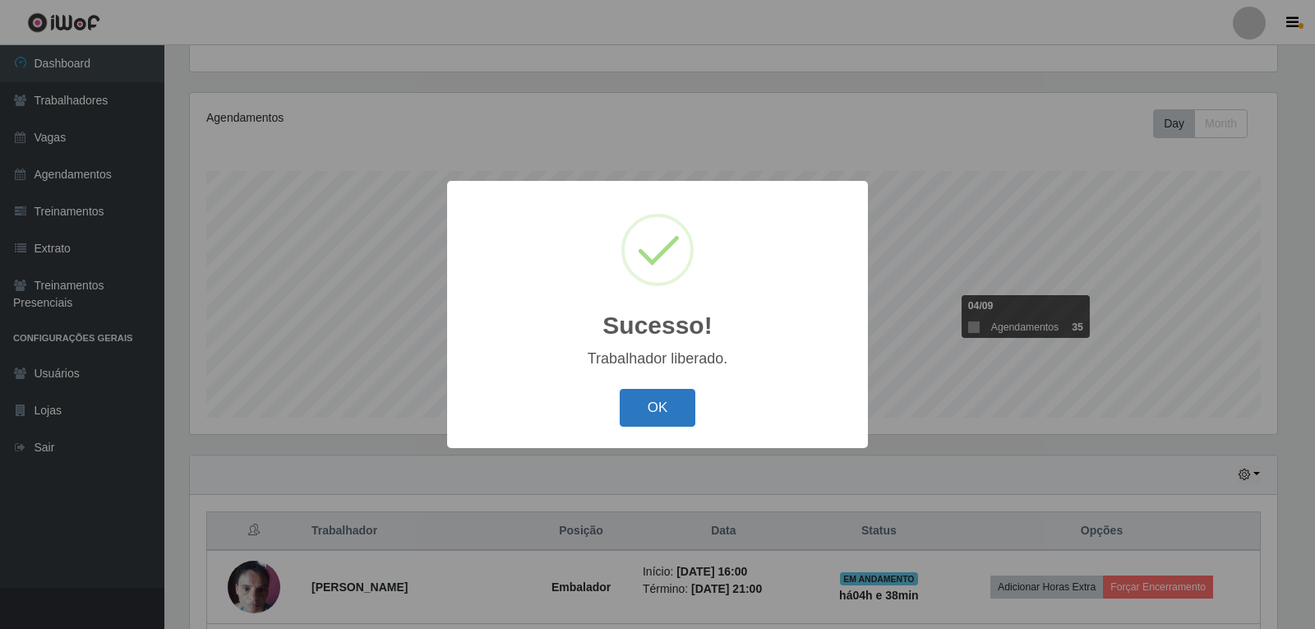
click at [683, 409] on button "OK" at bounding box center [658, 408] width 76 height 39
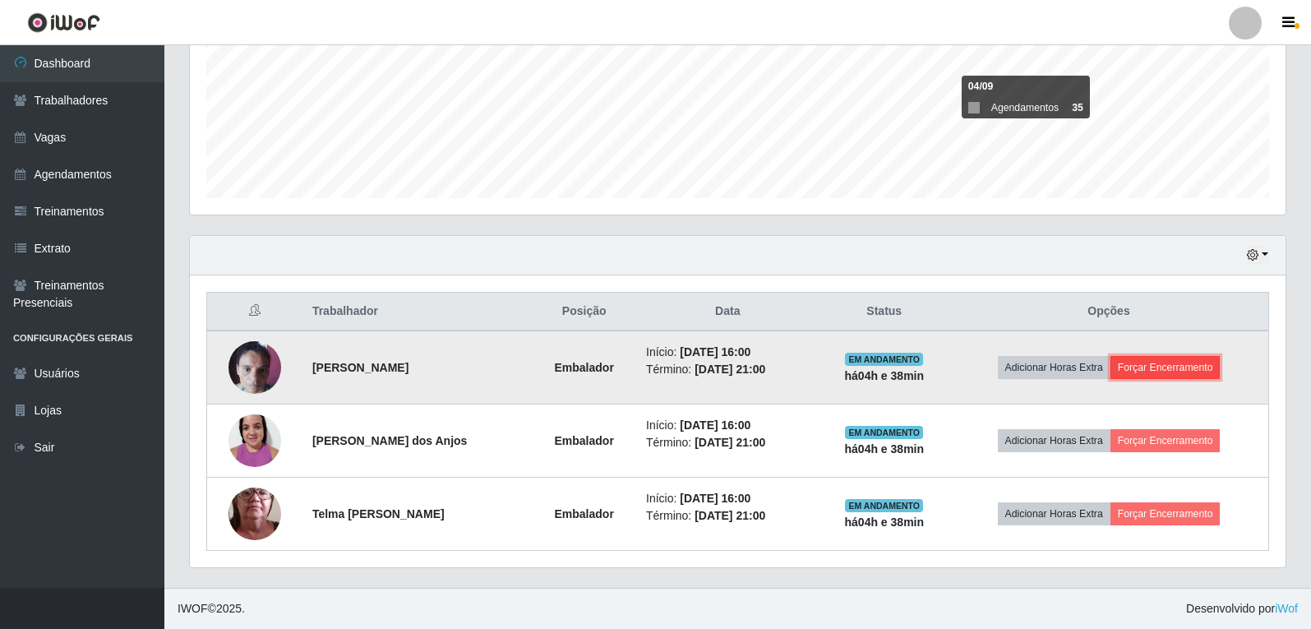
click at [1201, 371] on button "Forçar Encerramento" at bounding box center [1165, 367] width 110 height 23
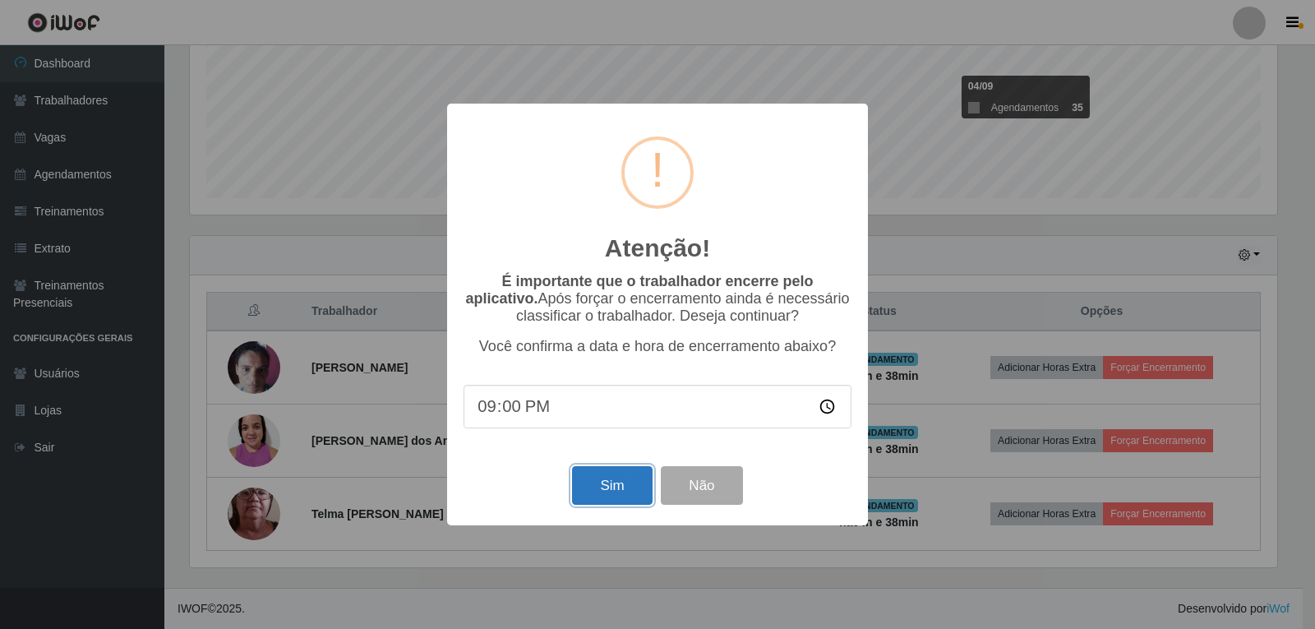
click at [614, 504] on button "Sim" at bounding box center [612, 485] width 80 height 39
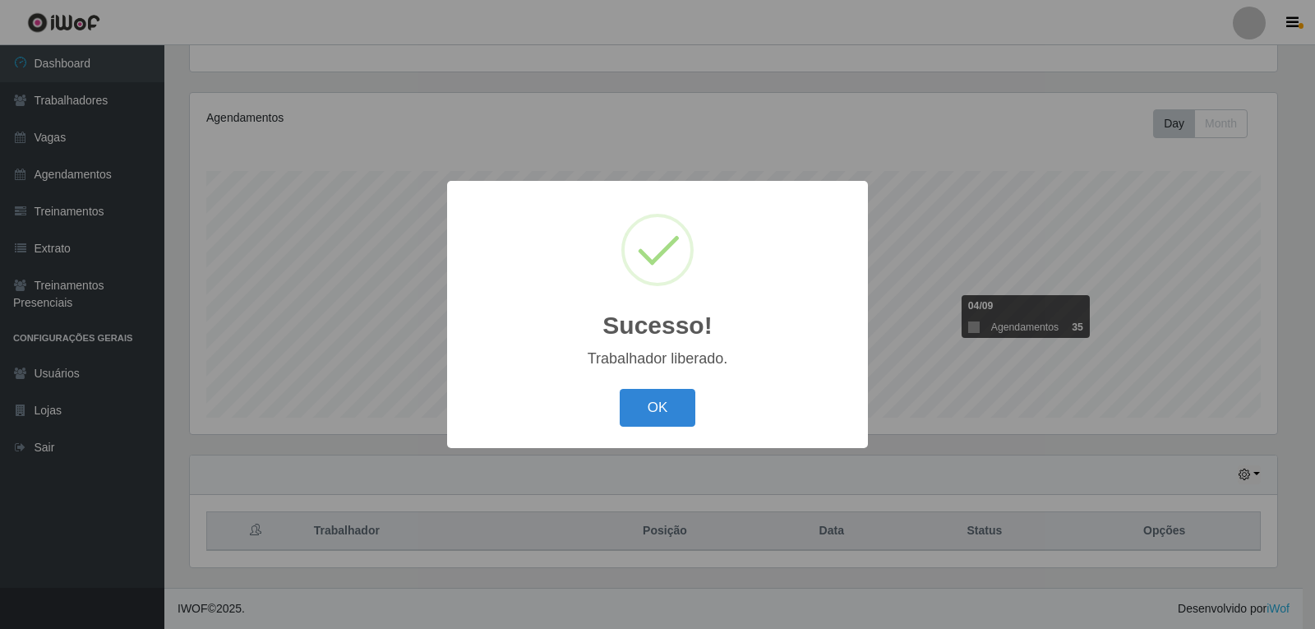
click at [653, 408] on button "OK" at bounding box center [658, 408] width 76 height 39
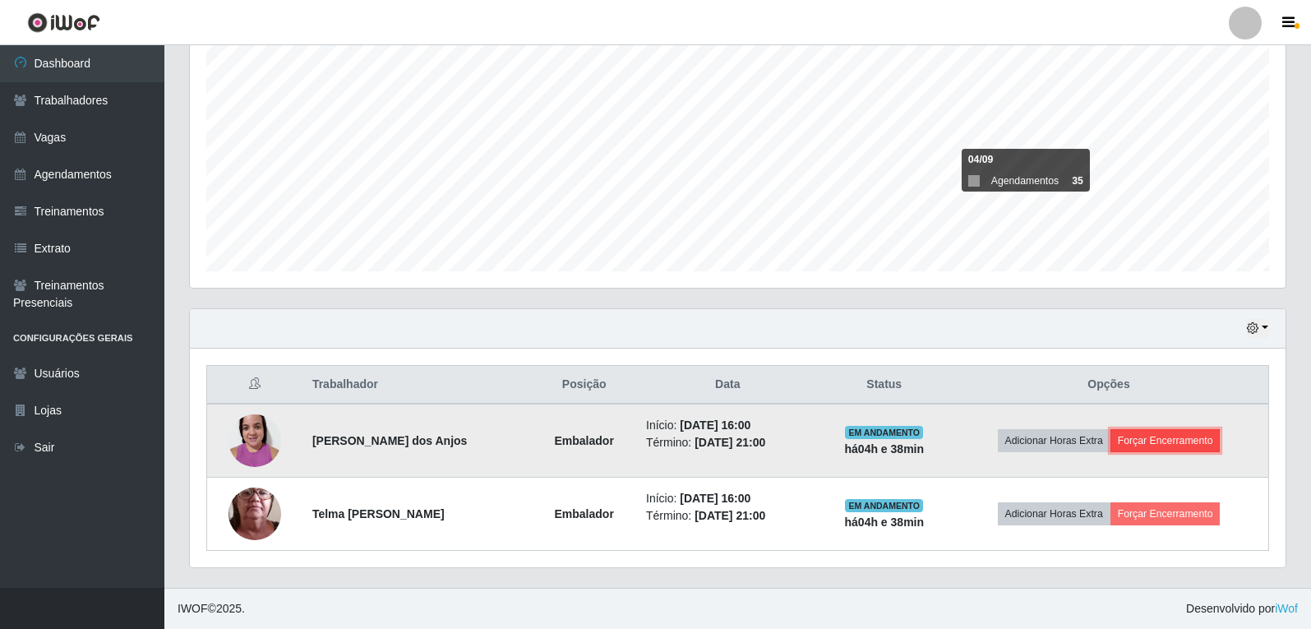
click at [1162, 432] on button "Forçar Encerramento" at bounding box center [1165, 440] width 110 height 23
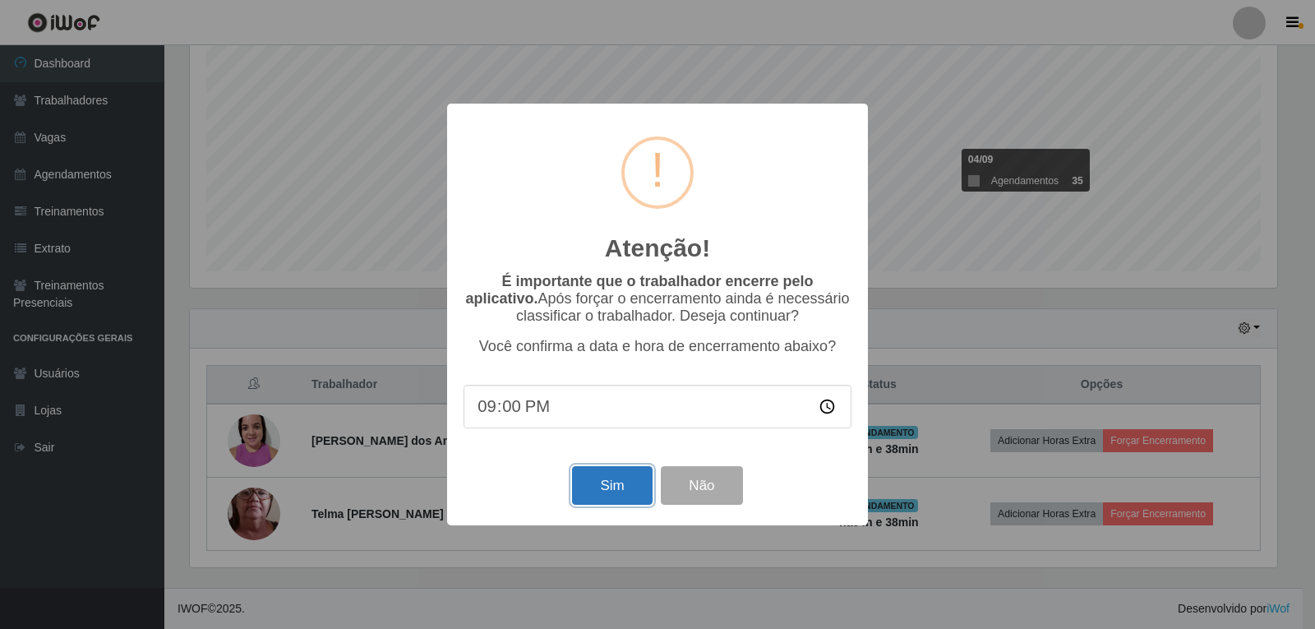
click at [619, 505] on button "Sim" at bounding box center [612, 485] width 80 height 39
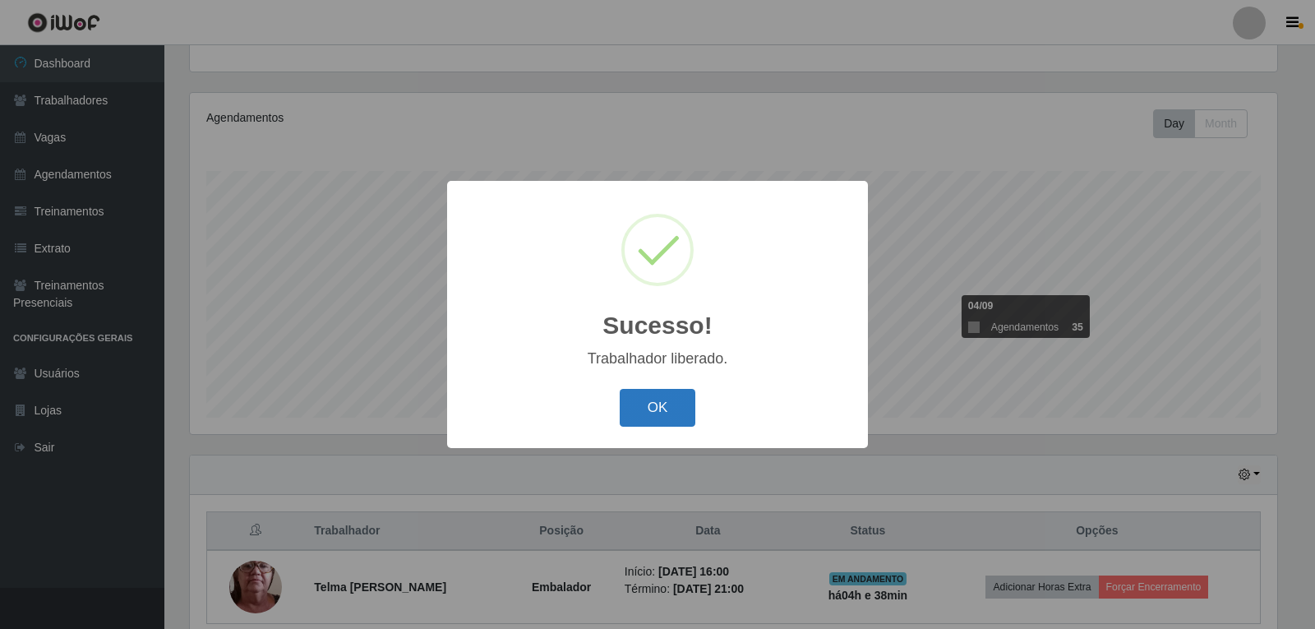
click at [692, 403] on button "OK" at bounding box center [658, 408] width 76 height 39
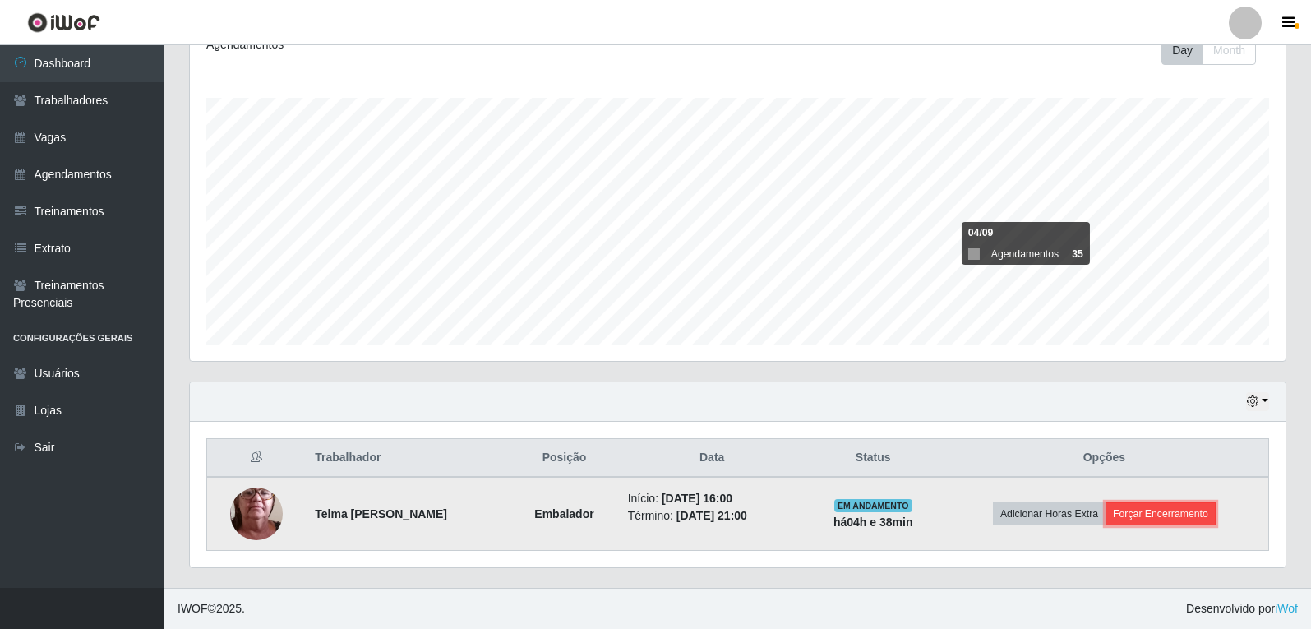
click at [1187, 502] on button "Forçar Encerramento" at bounding box center [1160, 513] width 110 height 23
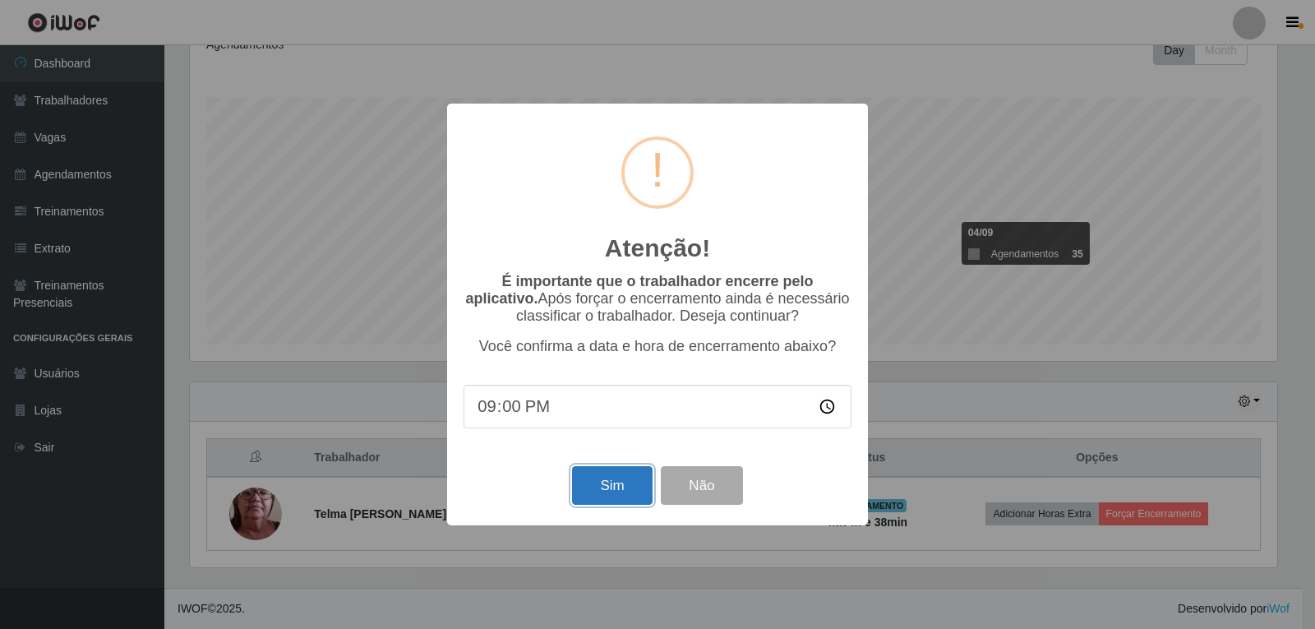
click at [623, 500] on button "Sim" at bounding box center [612, 485] width 80 height 39
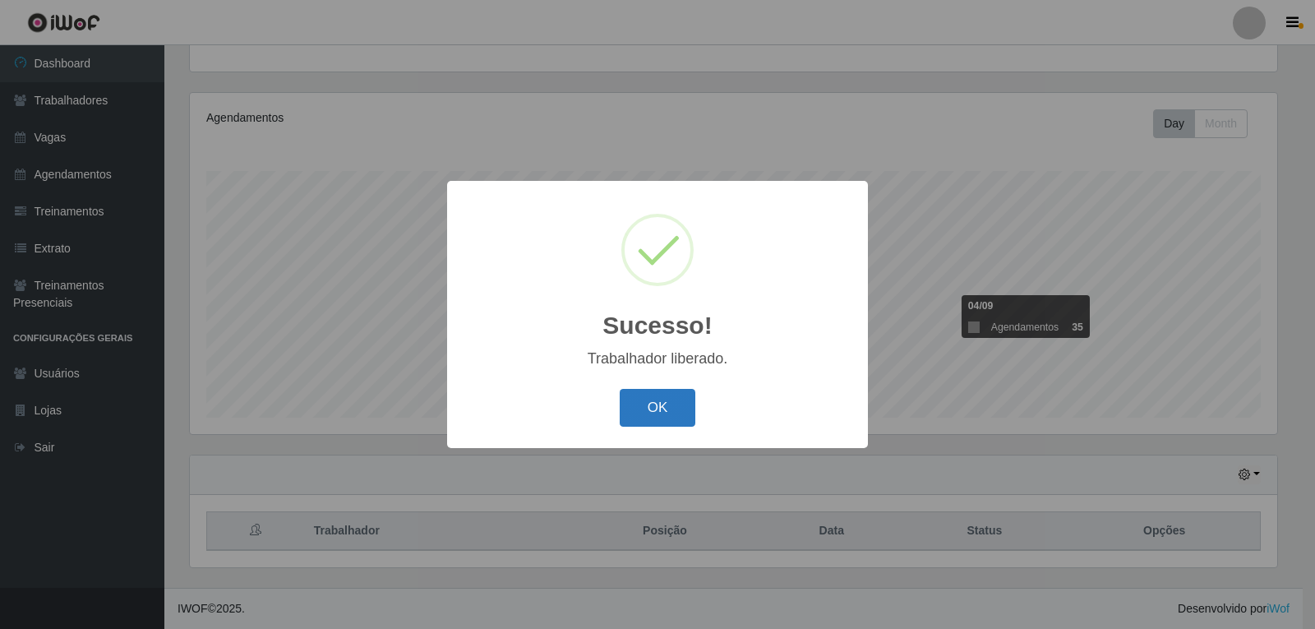
click at [668, 419] on button "OK" at bounding box center [658, 408] width 76 height 39
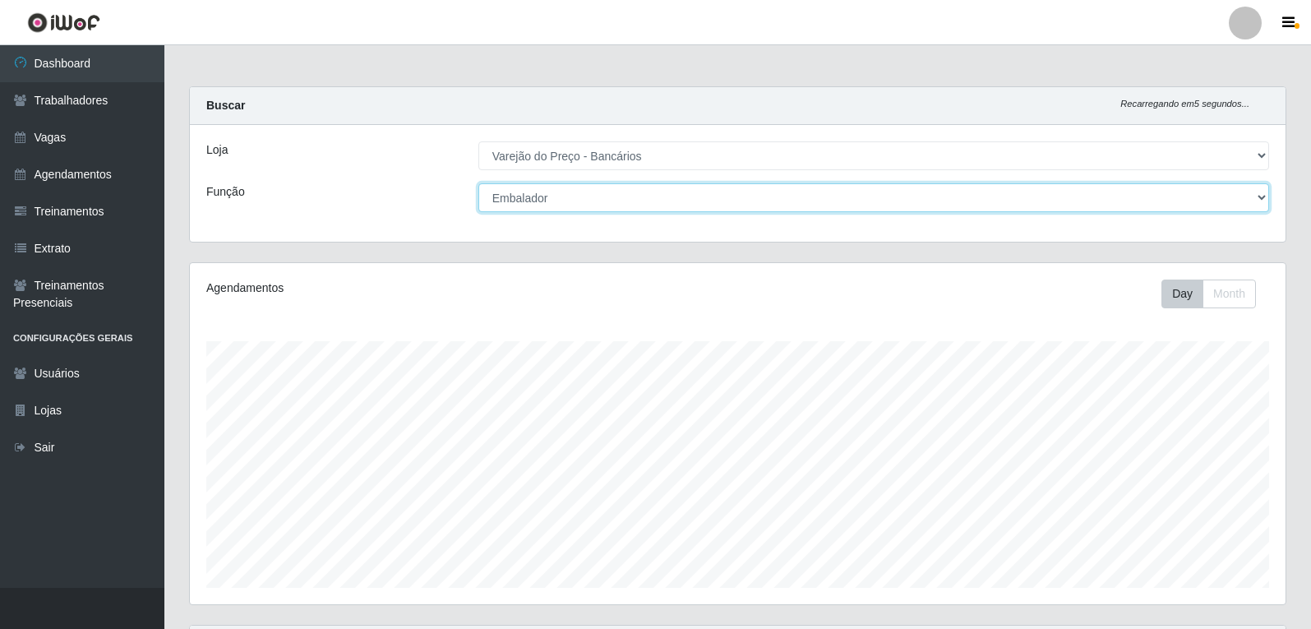
click at [635, 190] on select "[Selecione...] Auxiliar de Estacionamento Auxiliar de Estacionamento + Auxiliar…" at bounding box center [873, 197] width 791 height 29
select select "4"
click at [478, 183] on select "[Selecione...] Auxiliar de Estacionamento Auxiliar de Estacionamento + Auxiliar…" at bounding box center [873, 197] width 791 height 29
click at [777, 201] on select "[Selecione...] Auxiliar de Estacionamento Auxiliar de Estacionamento + Auxiliar…" at bounding box center [873, 197] width 791 height 29
click at [478, 183] on select "[Selecione...] Auxiliar de Estacionamento Auxiliar de Estacionamento + Auxiliar…" at bounding box center [873, 197] width 791 height 29
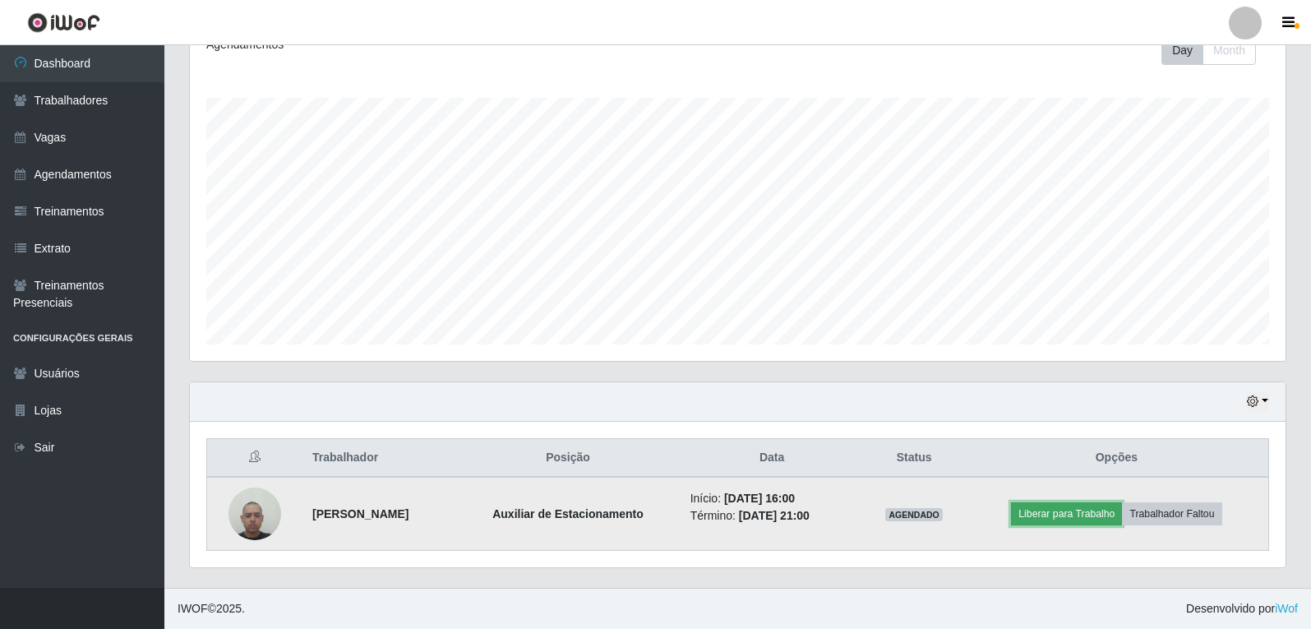
click at [1078, 508] on button "Liberar para Trabalho" at bounding box center [1066, 513] width 111 height 23
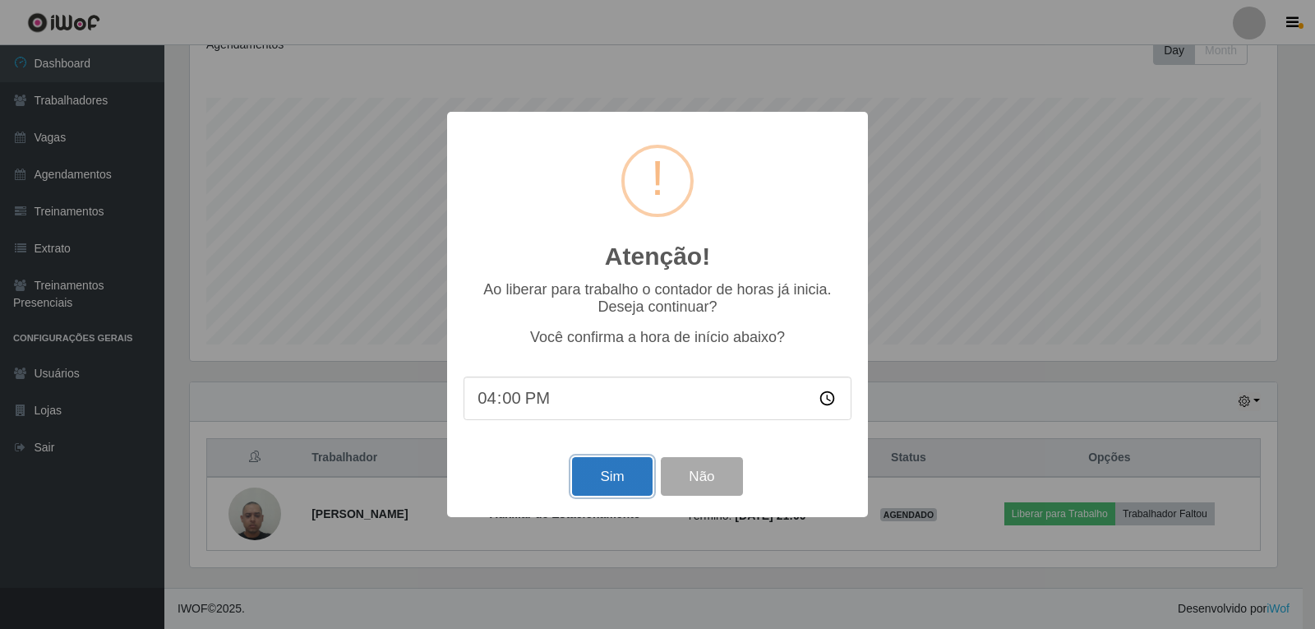
click at [617, 480] on button "Sim" at bounding box center [612, 476] width 80 height 39
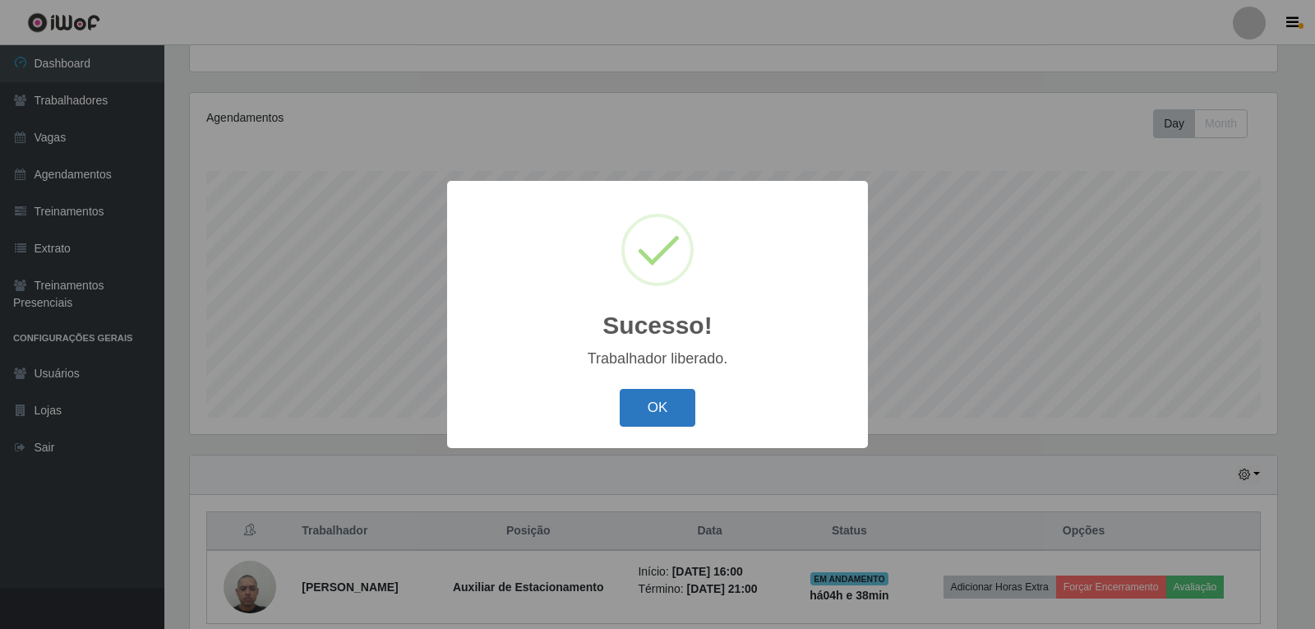
click at [643, 407] on button "OK" at bounding box center [658, 408] width 76 height 39
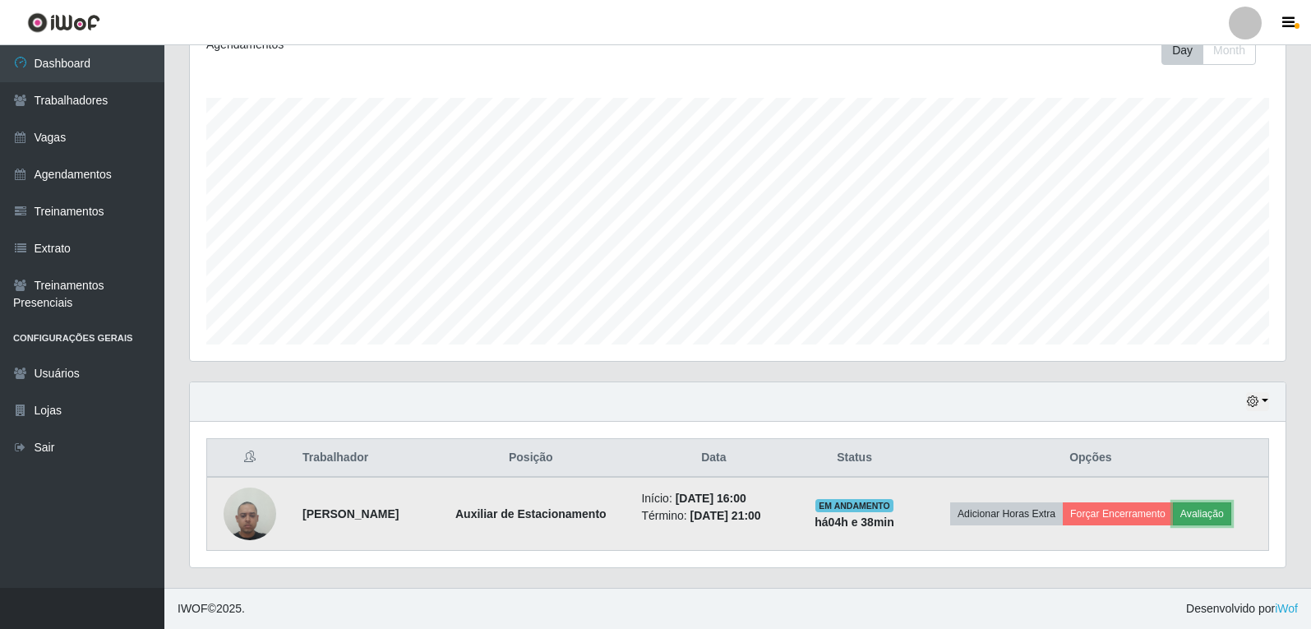
click at [1215, 513] on button "Avaliação" at bounding box center [1202, 513] width 58 height 23
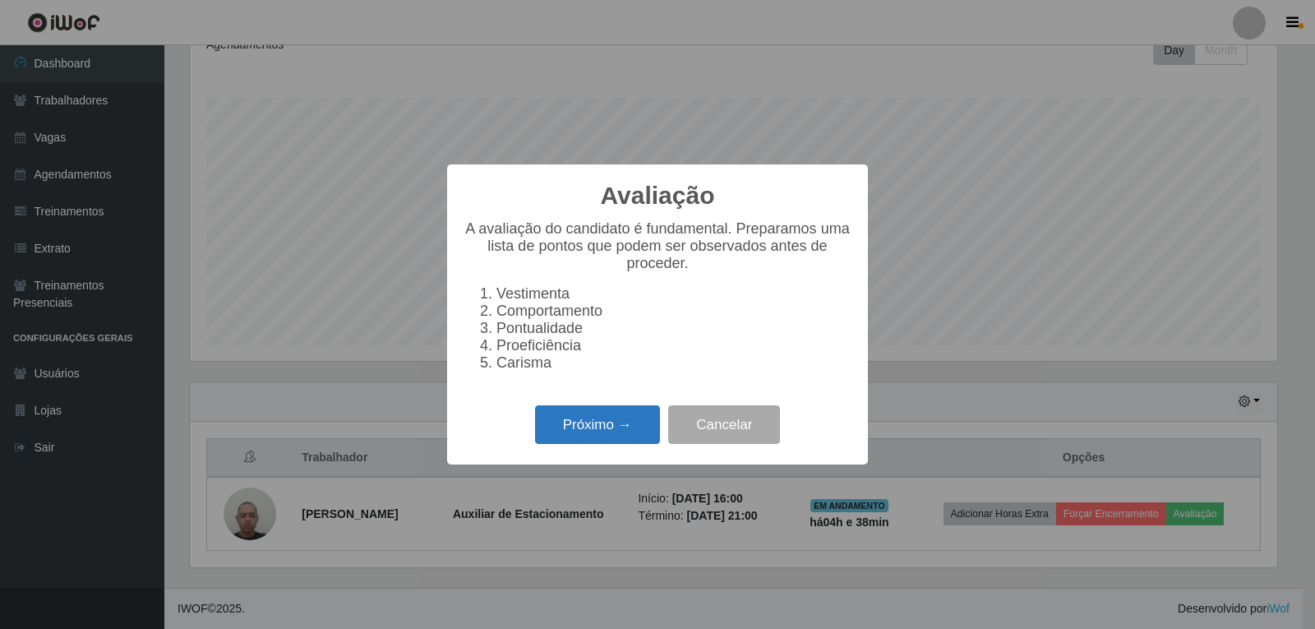
click at [583, 426] on button "Próximo →" at bounding box center [597, 424] width 125 height 39
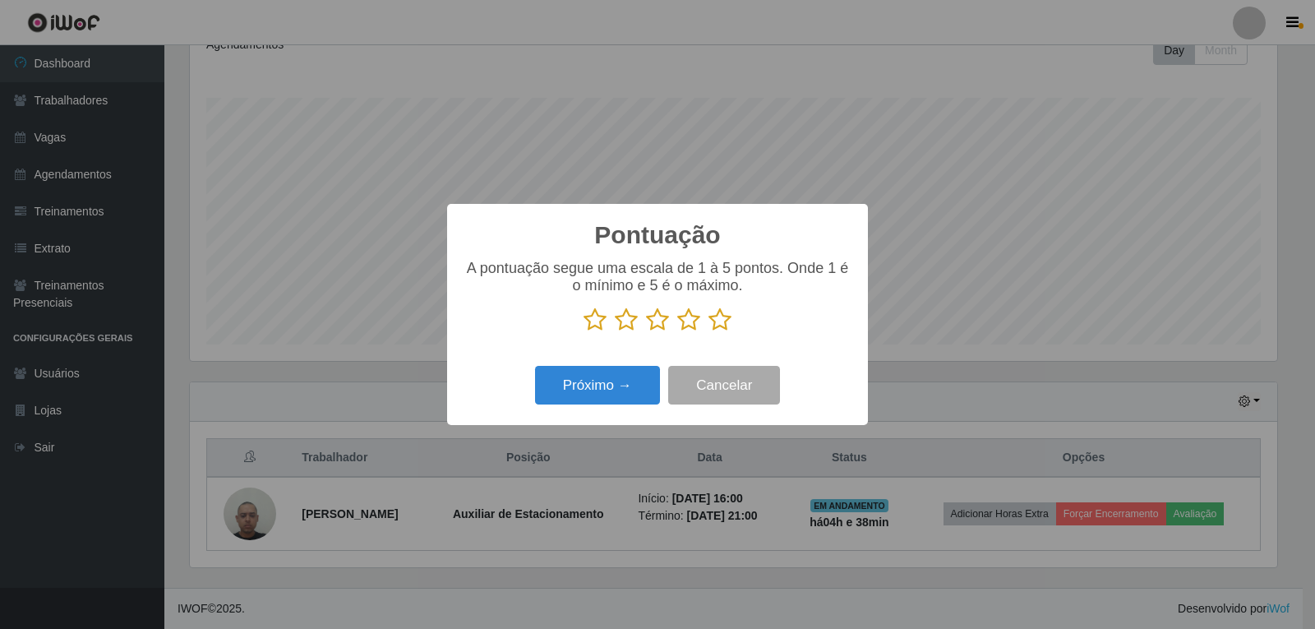
click at [720, 324] on icon at bounding box center [719, 319] width 23 height 25
click at [708, 332] on input "radio" at bounding box center [708, 332] width 0 height 0
click at [607, 390] on button "Próximo →" at bounding box center [597, 385] width 125 height 39
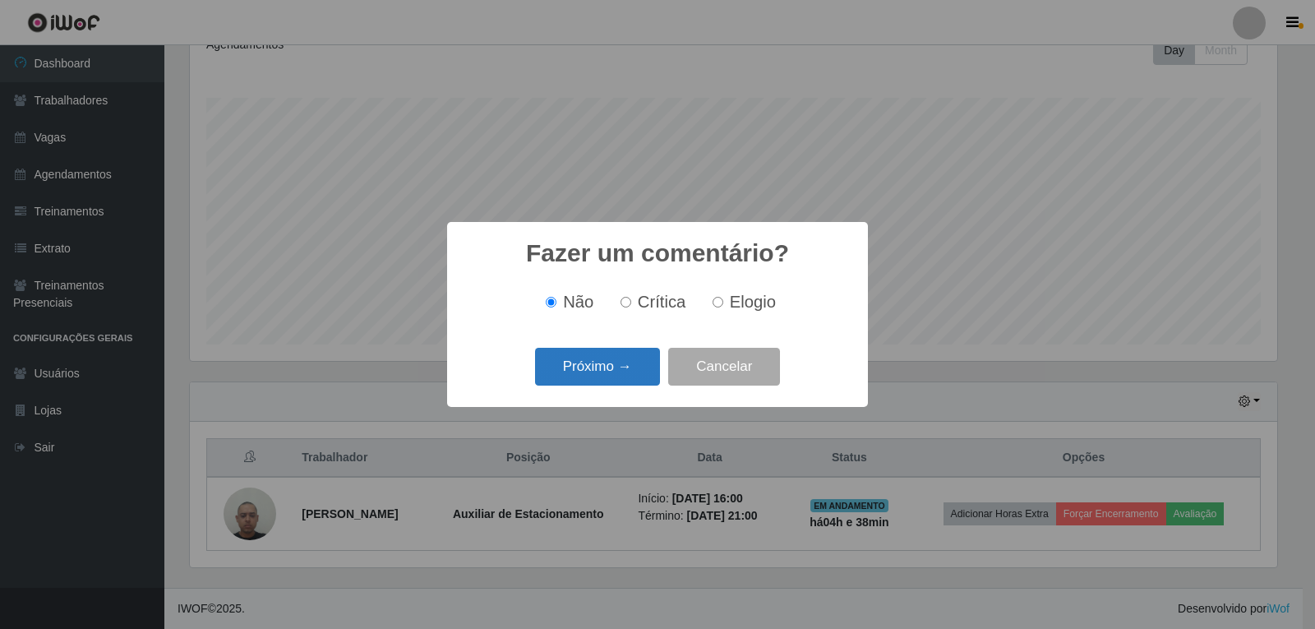
click at [616, 374] on button "Próximo →" at bounding box center [597, 367] width 125 height 39
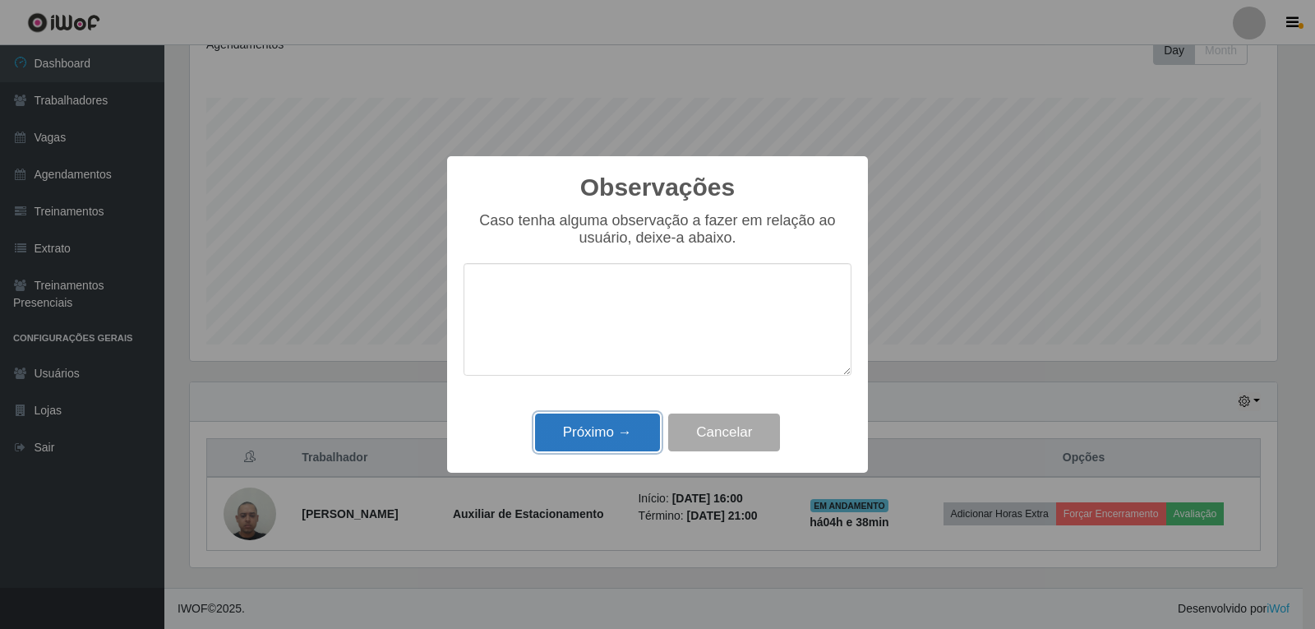
drag, startPoint x: 627, startPoint y: 433, endPoint x: 692, endPoint y: 401, distance: 72.4
click at [629, 433] on button "Próximo →" at bounding box center [597, 432] width 125 height 39
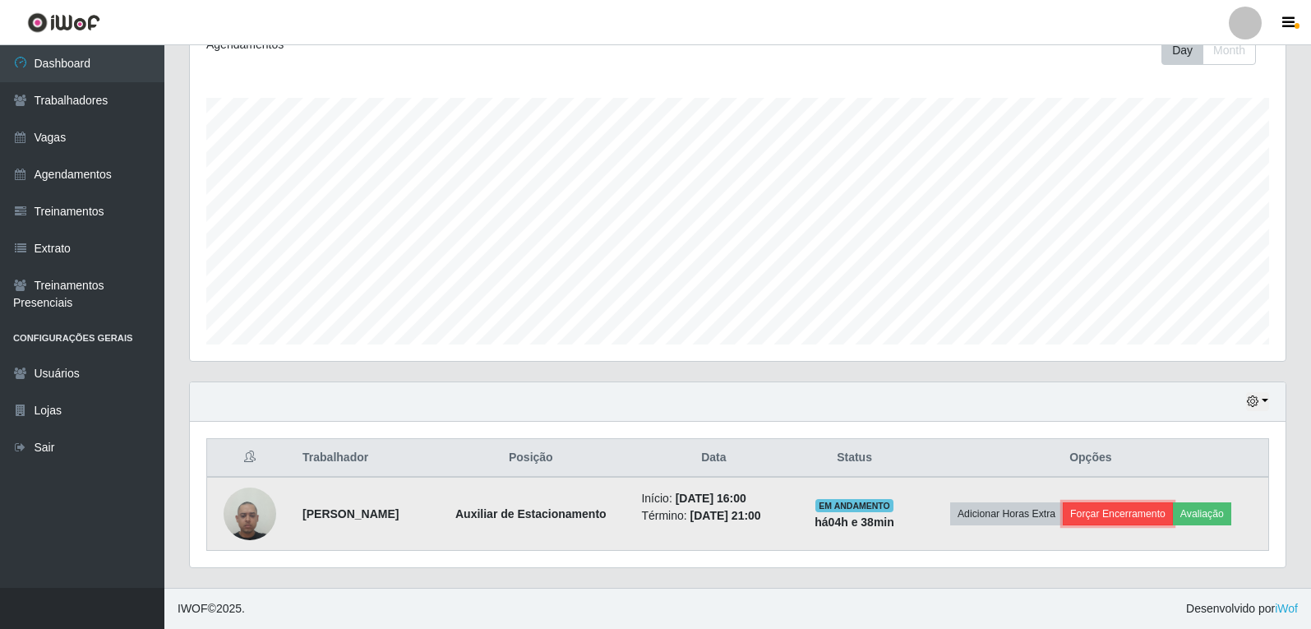
click at [1171, 510] on button "Forçar Encerramento" at bounding box center [1118, 513] width 110 height 23
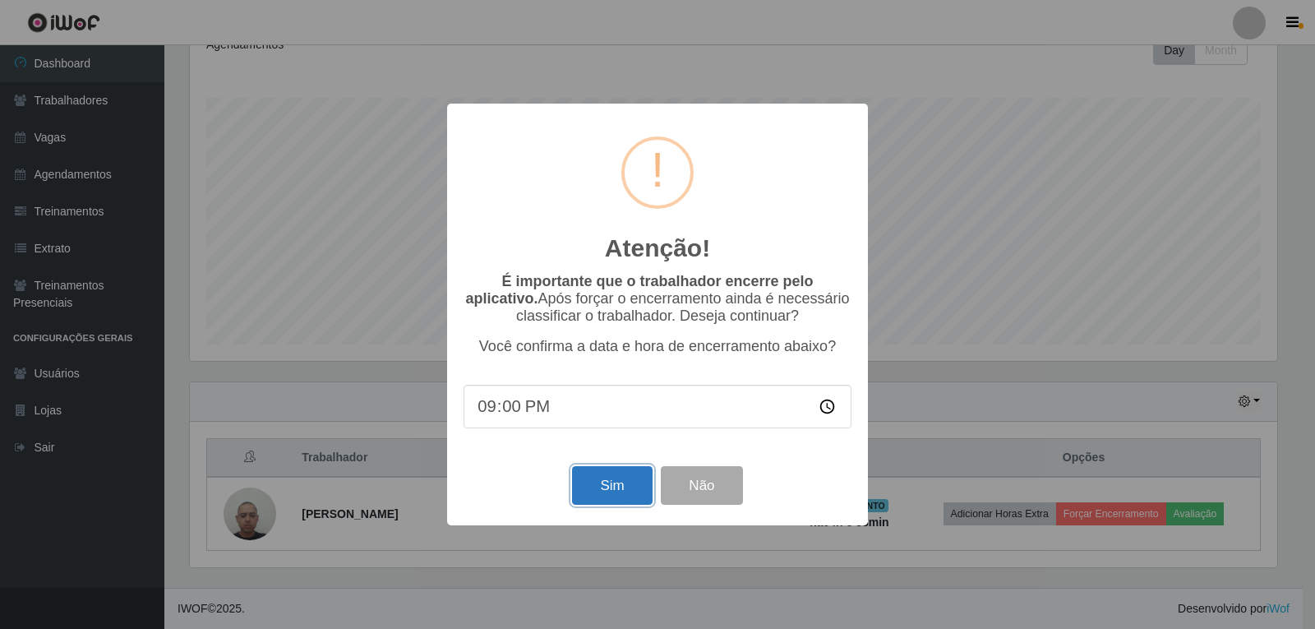
click at [620, 491] on button "Sim" at bounding box center [612, 485] width 80 height 39
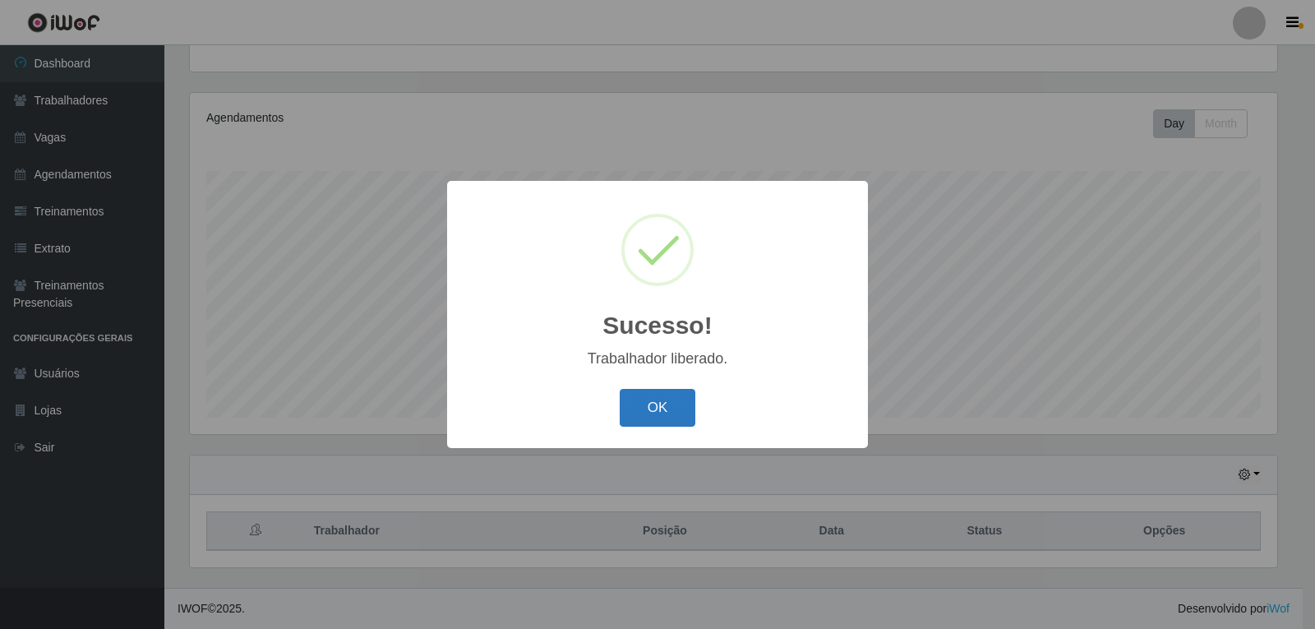
click at [668, 404] on button "OK" at bounding box center [658, 408] width 76 height 39
